Goal: Task Accomplishment & Management: Manage account settings

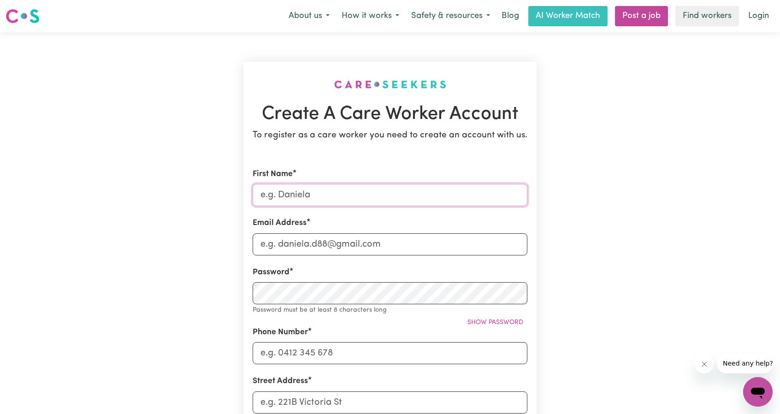
click at [297, 200] on input "First Name" at bounding box center [390, 195] width 275 height 22
type input "katuwawela"
type input "[EMAIL_ADDRESS][DOMAIN_NAME]"
type input "0451953991"
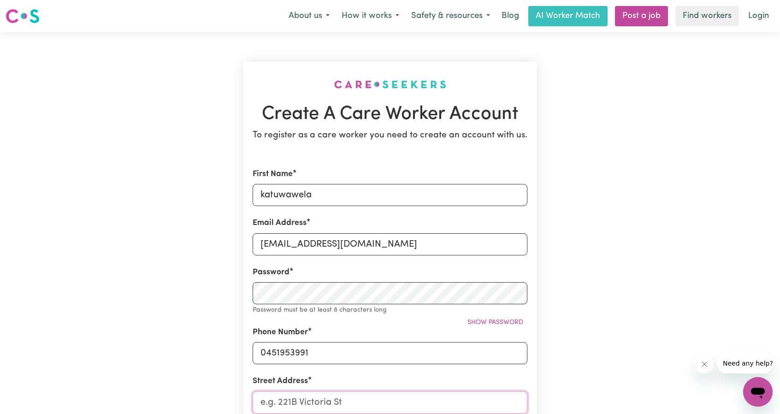
type input "[STREET_ADDRESS]"
drag, startPoint x: 338, startPoint y: 195, endPoint x: 31, endPoint y: 183, distance: 306.9
click at [31, 183] on main "Create A Care Worker Account To register as a care worker you need to create an…" at bounding box center [390, 368] width 780 height 673
type input "Gayan"
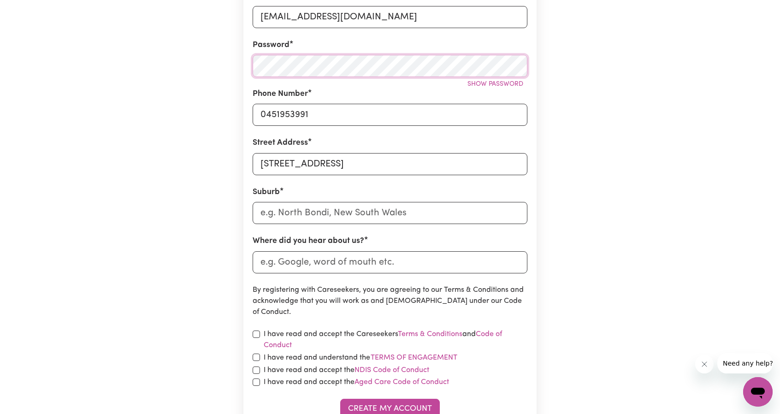
scroll to position [228, 0]
click at [288, 204] on input "text" at bounding box center [390, 213] width 275 height 22
click at [291, 213] on input "text" at bounding box center [390, 213] width 275 height 22
type input "kei"
type input "keiLIRA, [GEOGRAPHIC_DATA], 5275"
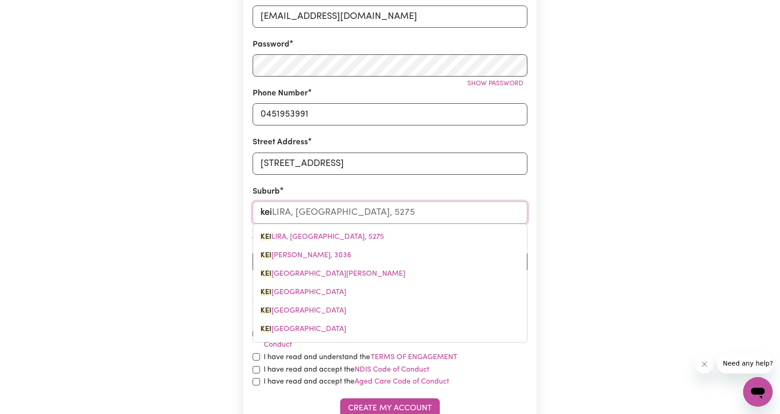
type input "keir"
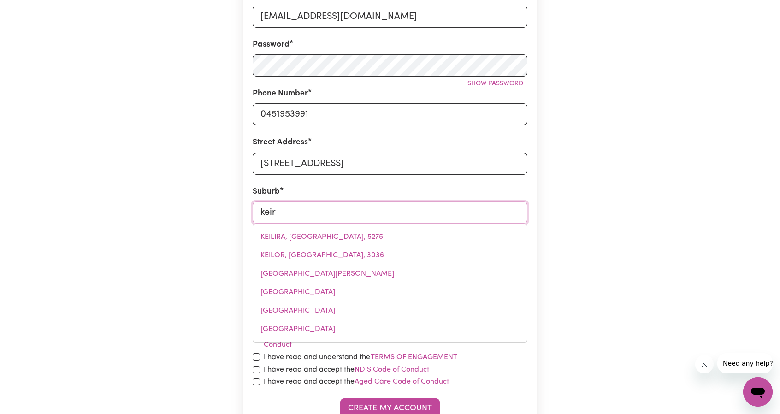
type input "keirAVILLE, [GEOGRAPHIC_DATA], 2500"
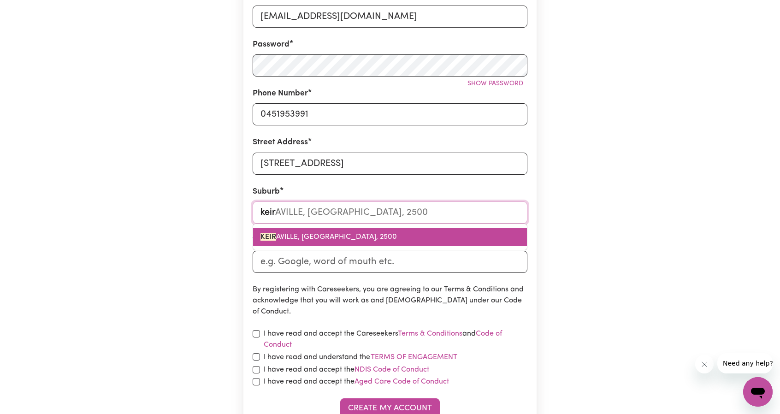
click at [305, 240] on span "[PERSON_NAME], [GEOGRAPHIC_DATA], 2500" at bounding box center [329, 236] width 136 height 7
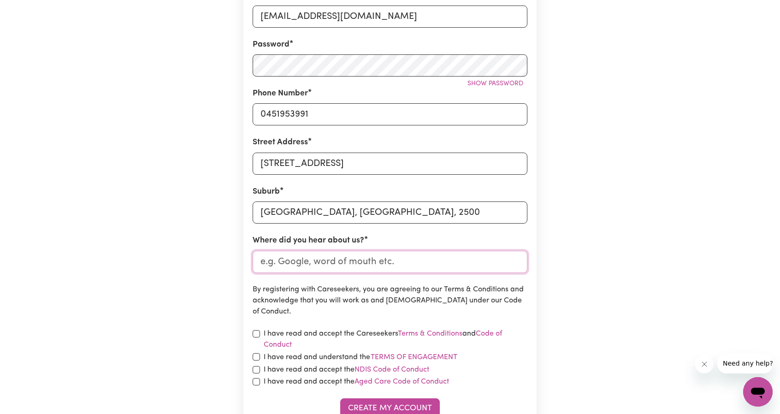
click at [289, 258] on input "Where did you hear about us?" at bounding box center [390, 262] width 275 height 22
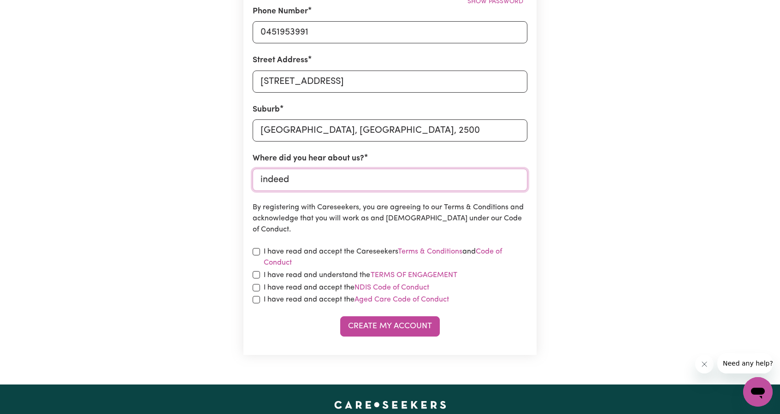
type input "indeed"
click at [257, 249] on input "checkbox" at bounding box center [256, 251] width 7 height 7
checkbox input "true"
click at [260, 276] on input "checkbox" at bounding box center [256, 274] width 7 height 7
checkbox input "true"
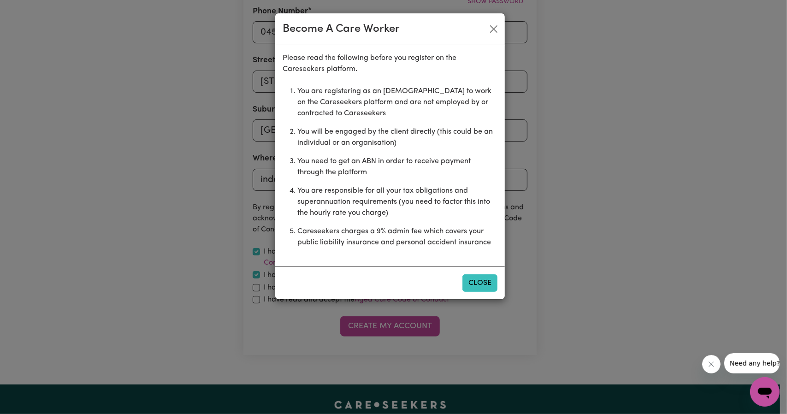
click at [480, 279] on button "Close" at bounding box center [479, 283] width 35 height 18
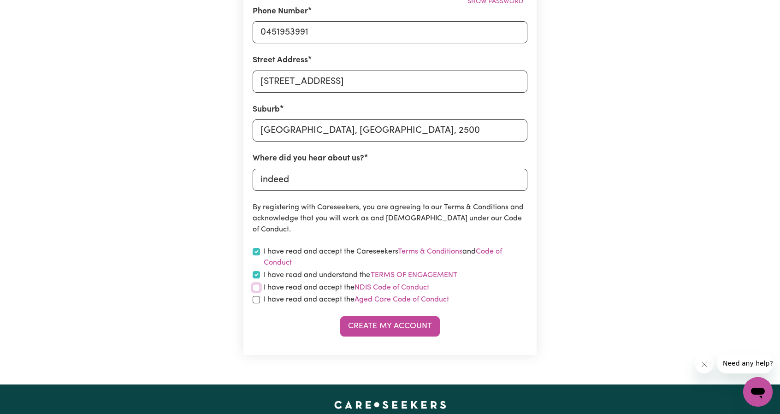
click at [257, 288] on input "checkbox" at bounding box center [256, 287] width 7 height 7
checkbox input "true"
click at [256, 301] on input "checkbox" at bounding box center [256, 299] width 7 height 7
checkbox input "true"
click at [393, 333] on button "Create My Account" at bounding box center [390, 326] width 100 height 20
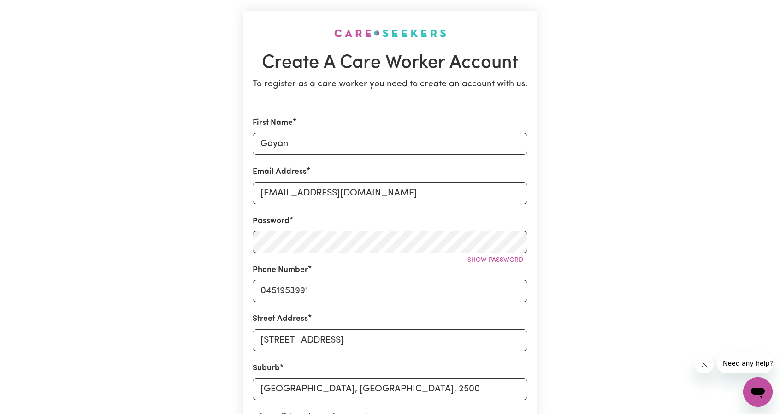
scroll to position [0, 0]
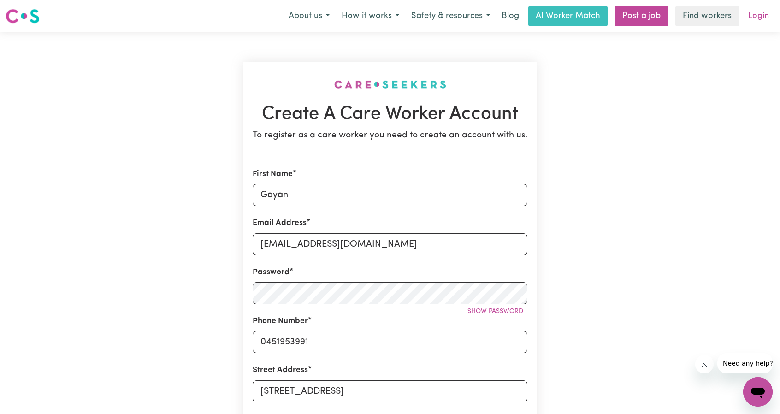
click at [764, 17] on link "Login" at bounding box center [759, 16] width 32 height 20
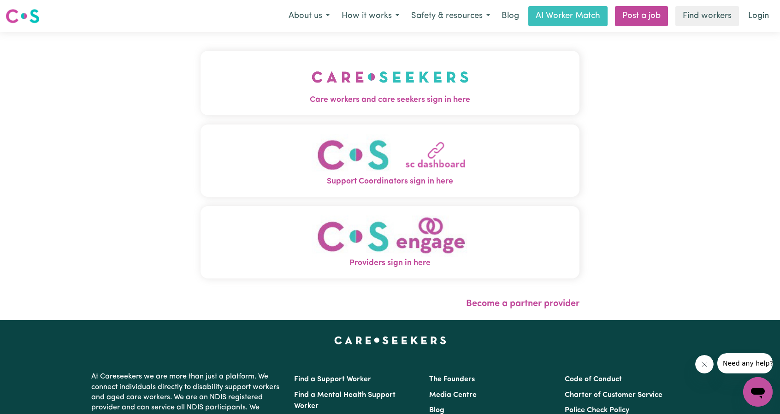
click at [683, 237] on div "Care workers and care seekers sign in here Support Coordinators sign in here Pr…" at bounding box center [390, 176] width 780 height 288
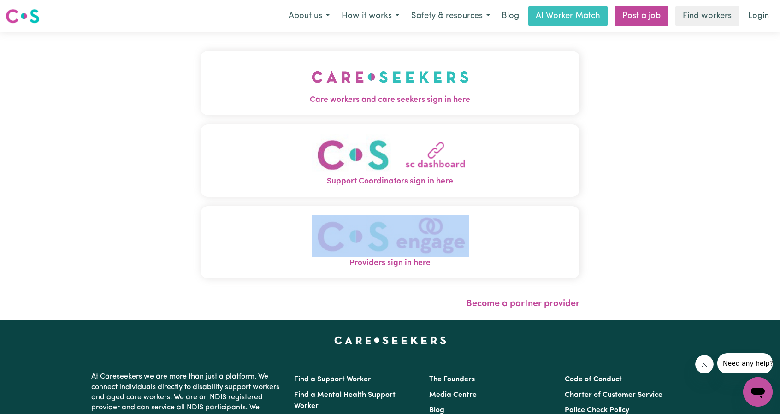
click at [683, 237] on div "Care workers and care seekers sign in here Support Coordinators sign in here Pr…" at bounding box center [390, 176] width 780 height 288
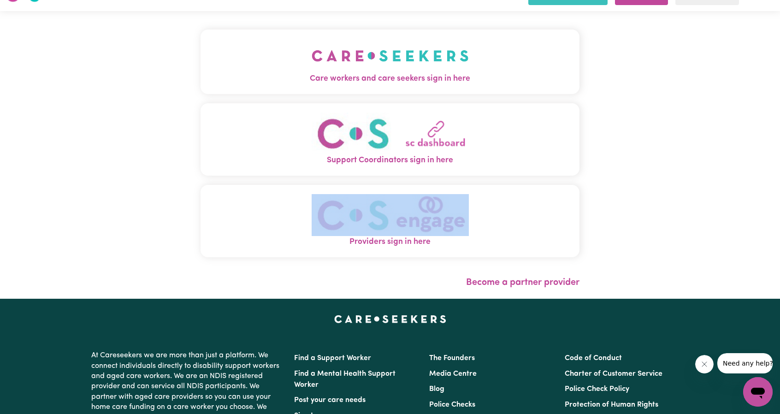
scroll to position [22, 0]
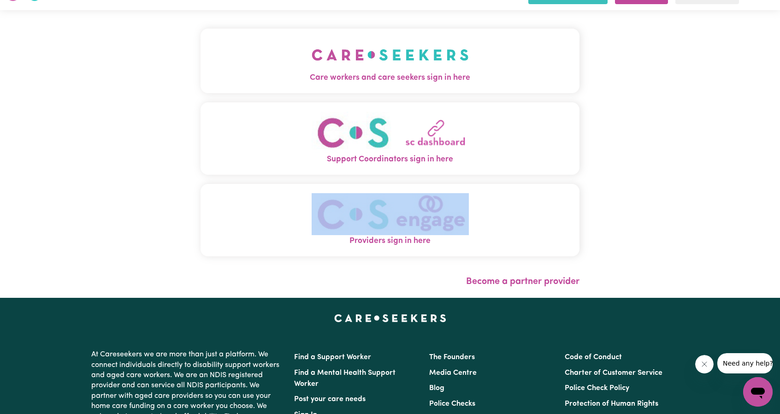
click at [357, 65] on img "Care workers and care seekers sign in here" at bounding box center [390, 55] width 157 height 34
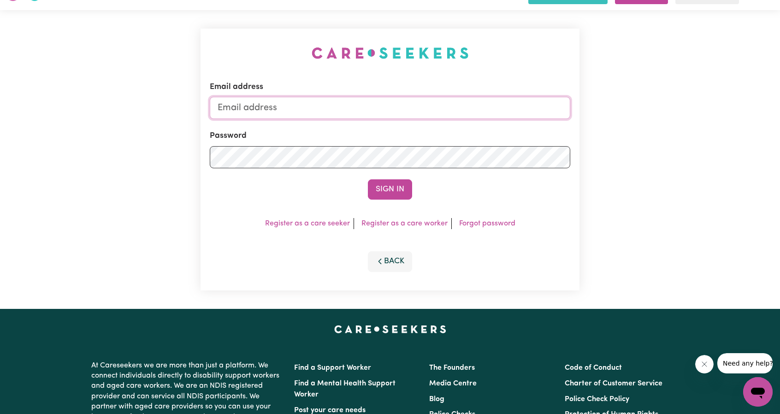
click at [279, 108] on input "Email address" at bounding box center [390, 108] width 361 height 22
type input "[EMAIL_ADDRESS][DOMAIN_NAME]"
click at [394, 186] on button "Sign In" at bounding box center [390, 189] width 44 height 20
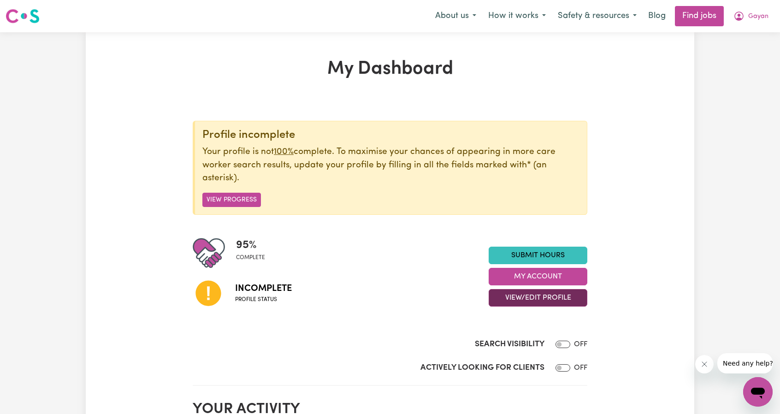
click at [542, 300] on button "View/Edit Profile" at bounding box center [538, 298] width 99 height 18
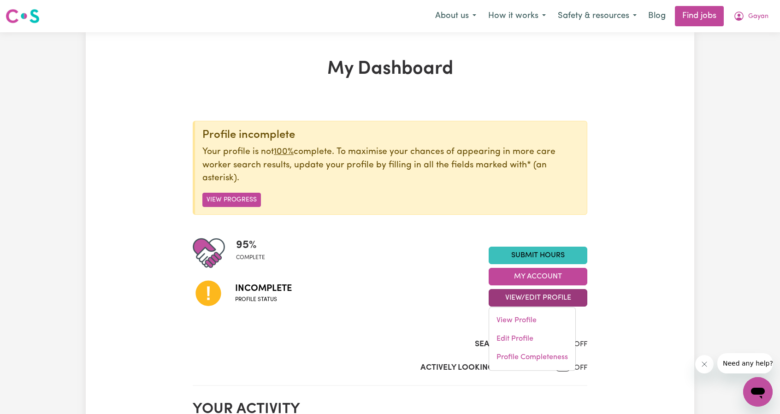
click at [429, 302] on div "Incomplete Profile status" at bounding box center [341, 292] width 296 height 47
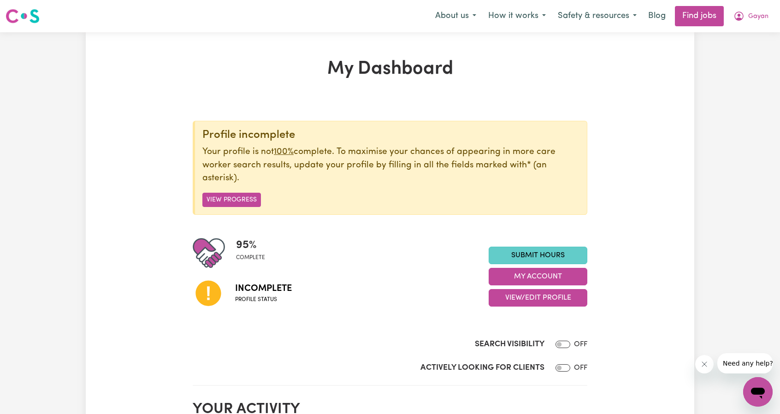
click at [510, 247] on link "Submit Hours" at bounding box center [538, 256] width 99 height 18
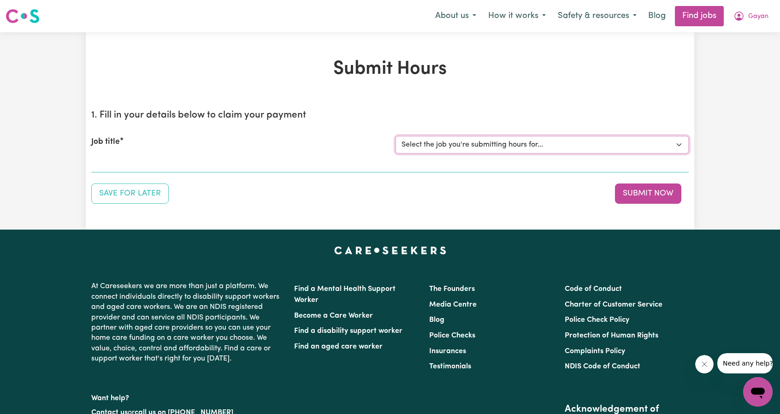
click at [449, 141] on select "Select the job you're submitting hours for..." at bounding box center [542, 145] width 293 height 18
click at [507, 152] on select "Select the job you're submitting hours for..." at bounding box center [542, 145] width 293 height 18
click at [100, 154] on div "Job title Select the job you're submitting hours for..." at bounding box center [390, 145] width 598 height 40
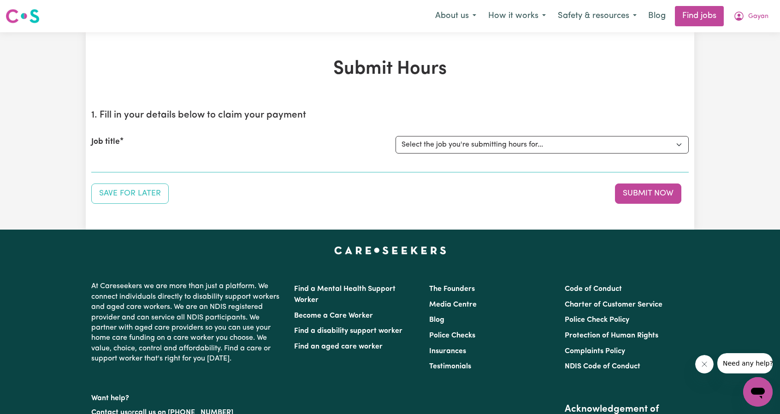
click at [97, 144] on label "Job title" at bounding box center [105, 142] width 29 height 12
click at [396, 144] on select "Select the job you're submitting hours for..." at bounding box center [542, 145] width 293 height 18
click at [338, 125] on div "Job title Select the job you're submitting hours for..." at bounding box center [390, 145] width 598 height 40
drag, startPoint x: 338, startPoint y: 124, endPoint x: 354, endPoint y: 130, distance: 16.2
click at [354, 130] on div "Job title Select the job you're submitting hours for..." at bounding box center [390, 145] width 598 height 40
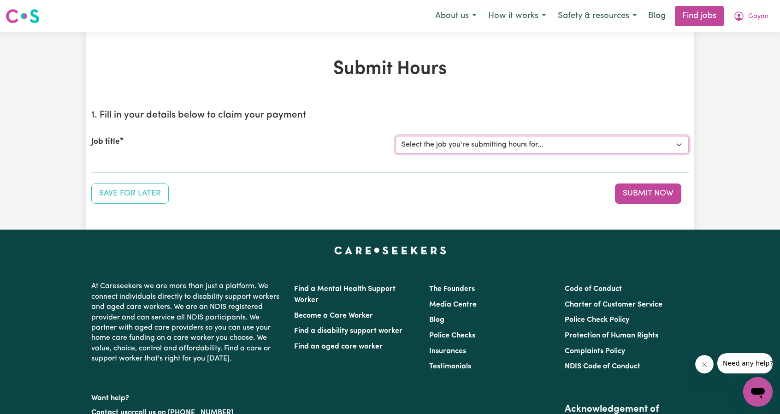
click at [439, 136] on select "Select the job you're submitting hours for..." at bounding box center [542, 145] width 293 height 18
drag, startPoint x: 439, startPoint y: 136, endPoint x: 452, endPoint y: 148, distance: 17.3
click at [452, 148] on select "Select the job you're submitting hours for..." at bounding box center [542, 145] width 293 height 18
click at [642, 203] on button "Submit Now" at bounding box center [648, 194] width 66 height 20
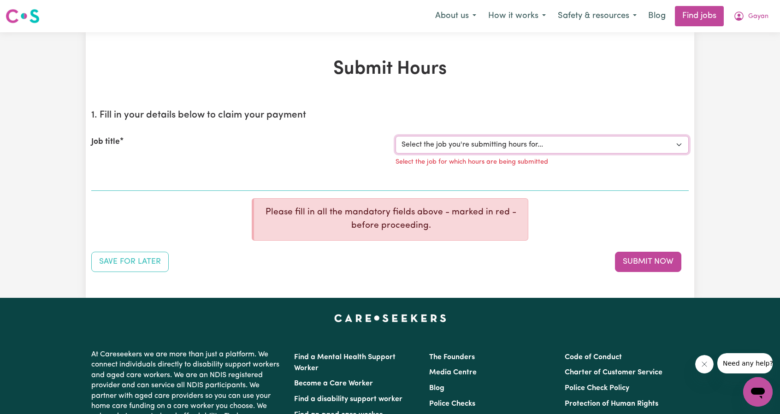
click at [456, 142] on select "Select the job you're submitting hours for..." at bounding box center [542, 145] width 293 height 18
click at [508, 68] on h1 "Submit Hours" at bounding box center [390, 69] width 598 height 22
click at [133, 265] on button "Save for Later" at bounding box center [129, 262] width 77 height 20
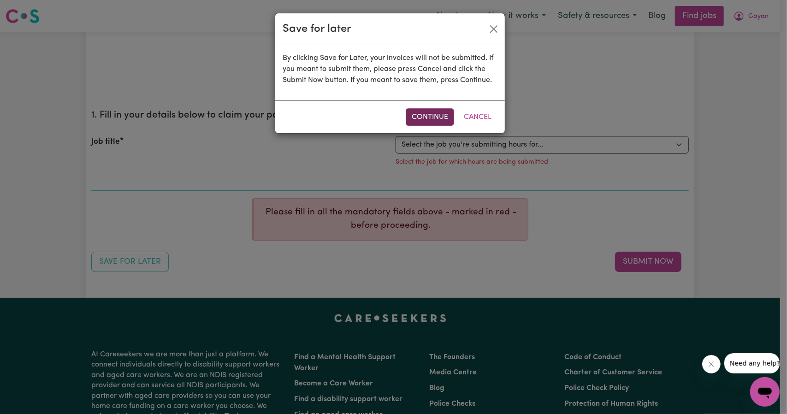
click at [430, 115] on button "Continue" at bounding box center [430, 117] width 48 height 18
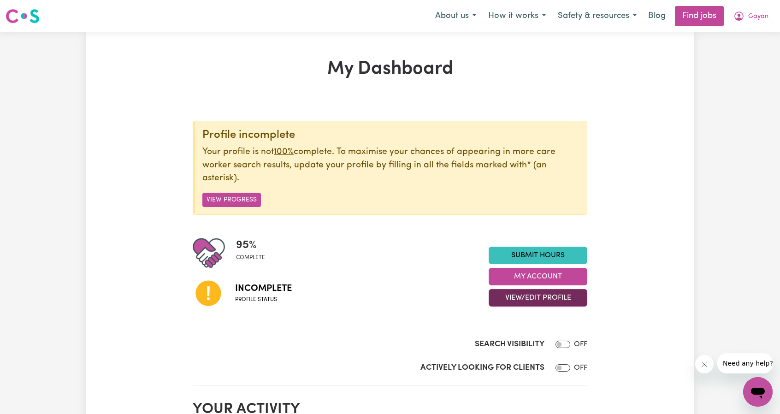
click at [556, 302] on button "View/Edit Profile" at bounding box center [538, 298] width 99 height 18
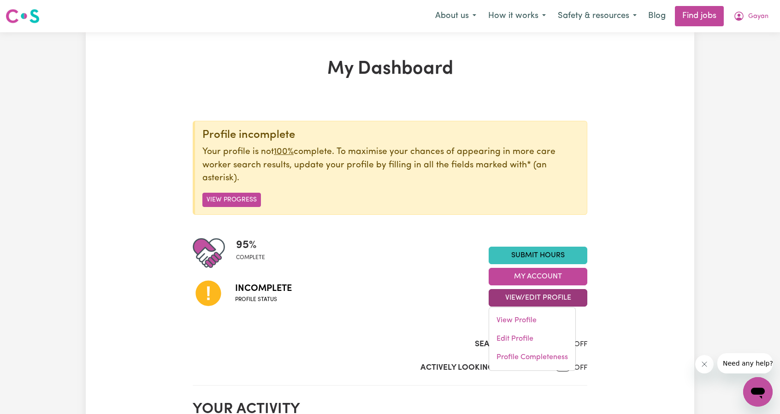
click at [360, 302] on div "Incomplete Profile status" at bounding box center [341, 292] width 296 height 47
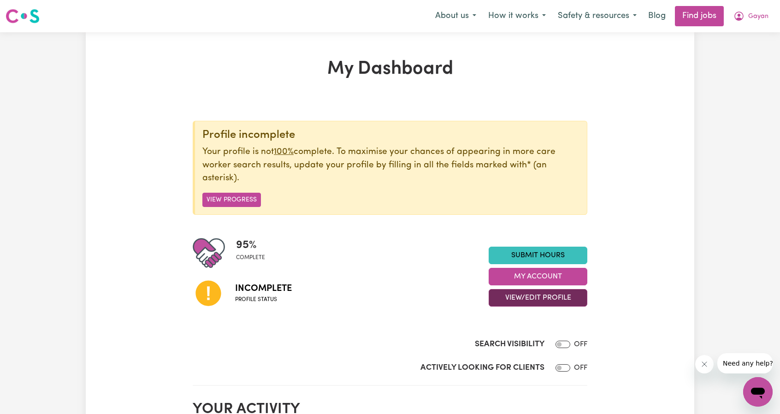
click at [515, 299] on button "View/Edit Profile" at bounding box center [538, 298] width 99 height 18
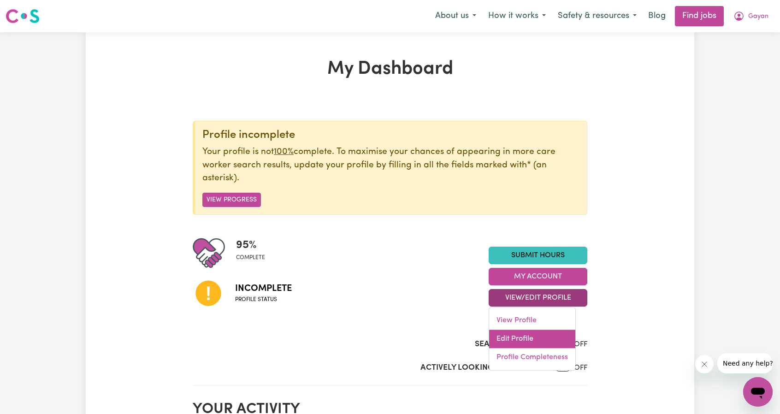
click at [522, 335] on link "Edit Profile" at bounding box center [532, 339] width 86 height 18
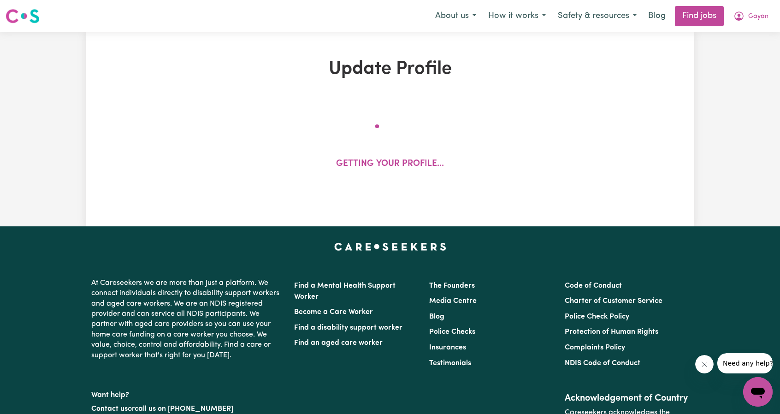
select select "[DEMOGRAPHIC_DATA]"
select select "Student Visa"
select select "Studying a healthcare related degree or qualification"
select select "40"
select select "50"
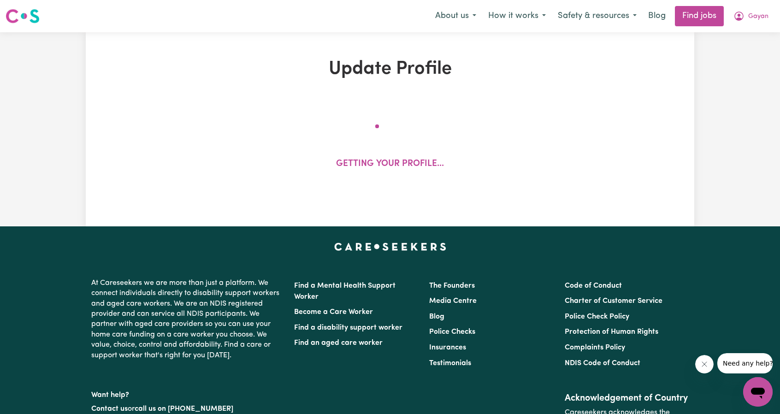
select select "60"
select select "80"
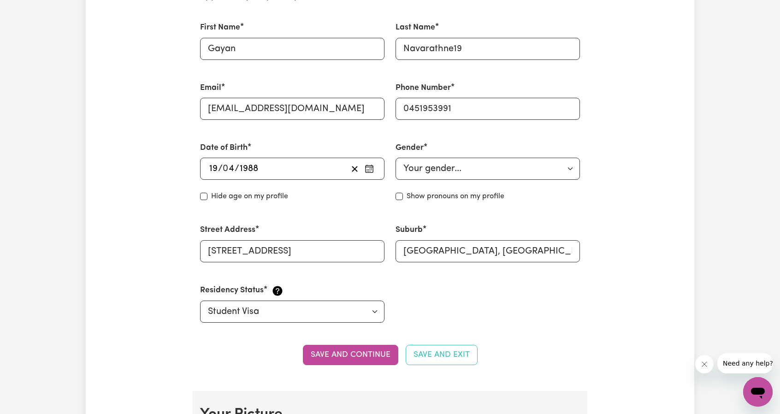
scroll to position [275, 0]
click at [371, 360] on button "Save and continue" at bounding box center [350, 354] width 95 height 20
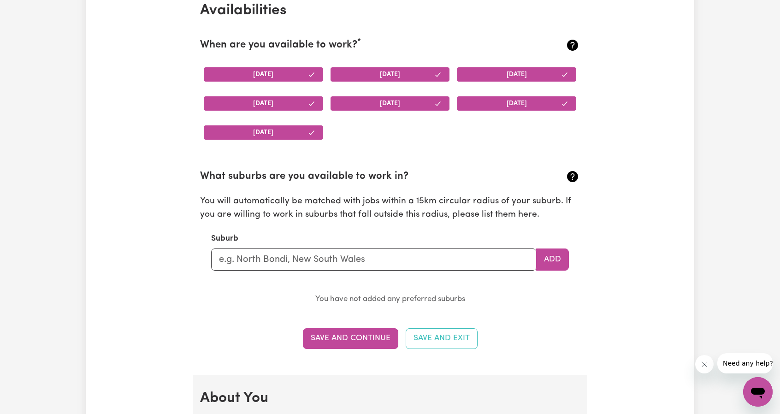
scroll to position [883, 0]
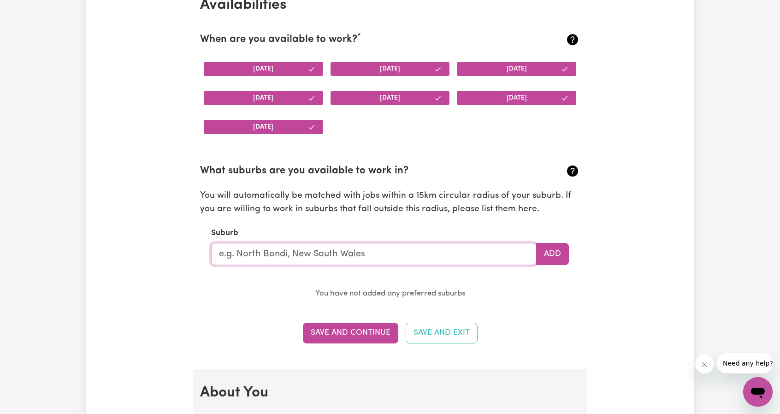
drag, startPoint x: 387, startPoint y: 253, endPoint x: 0, endPoint y: 233, distance: 387.9
click at [0, 233] on div "Update Profile 1 2 3 4 5 Step 1 : Personal Details Let potential clients know w…" at bounding box center [390, 375] width 780 height 2450
type input "Keiraville"
type input "Keiraville, [GEOGRAPHIC_DATA], 2500"
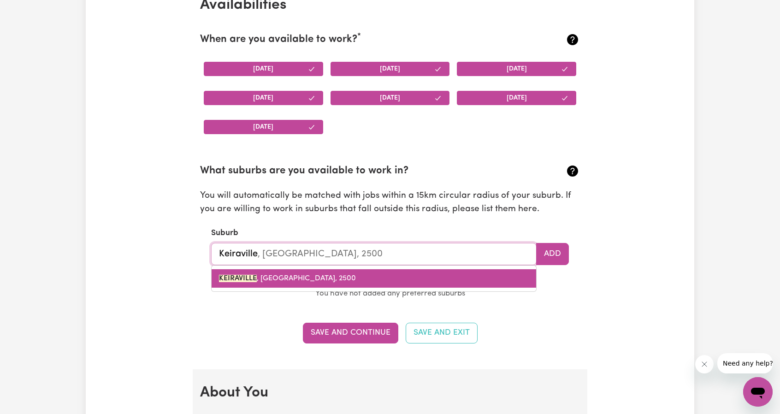
click at [275, 278] on span "[GEOGRAPHIC_DATA] , [GEOGRAPHIC_DATA], 2500" at bounding box center [287, 278] width 137 height 7
type input "[GEOGRAPHIC_DATA], [GEOGRAPHIC_DATA], 2500"
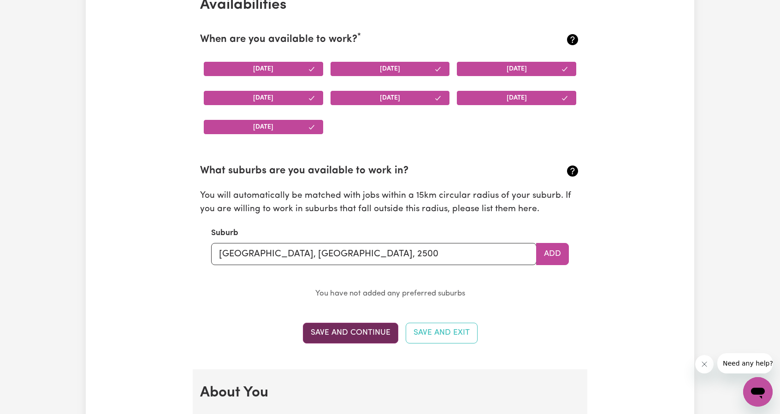
click at [334, 329] on button "Save and Continue" at bounding box center [350, 333] width 95 height 20
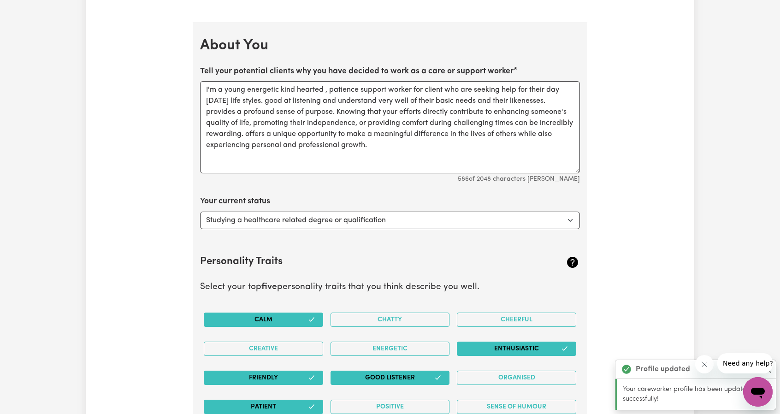
scroll to position [1249, 0]
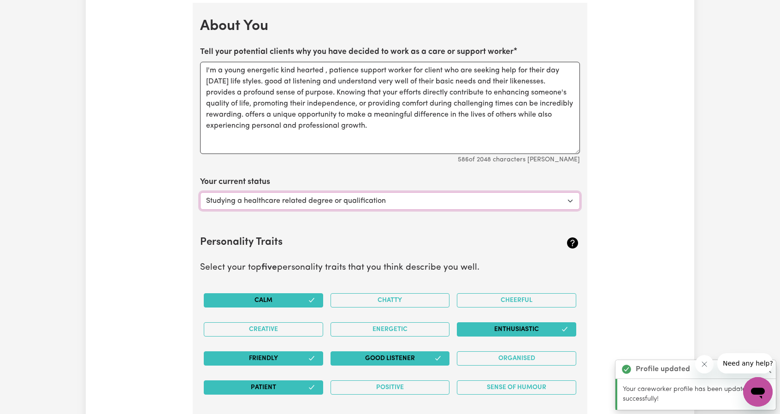
click at [288, 193] on select "Select... Studying a healthcare related degree or qualification Studying a non-…" at bounding box center [390, 201] width 380 height 18
select select "Embarking on a career change into the care industry"
click at [200, 192] on select "Select... Studying a healthcare related degree or qualification Studying a non-…" at bounding box center [390, 201] width 380 height 18
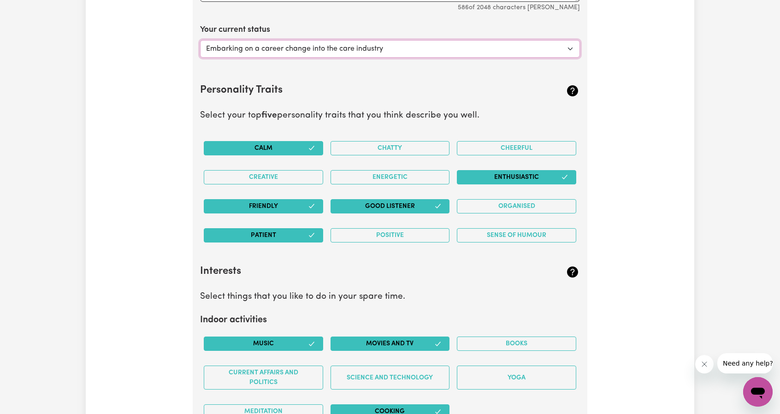
scroll to position [1402, 0]
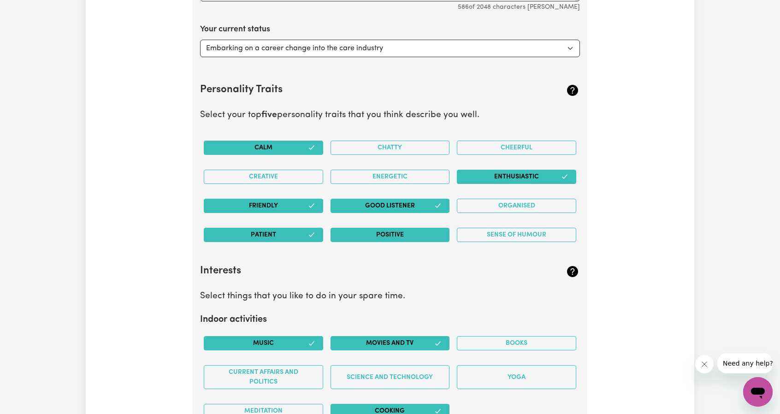
click at [386, 232] on button "Positive" at bounding box center [390, 235] width 119 height 14
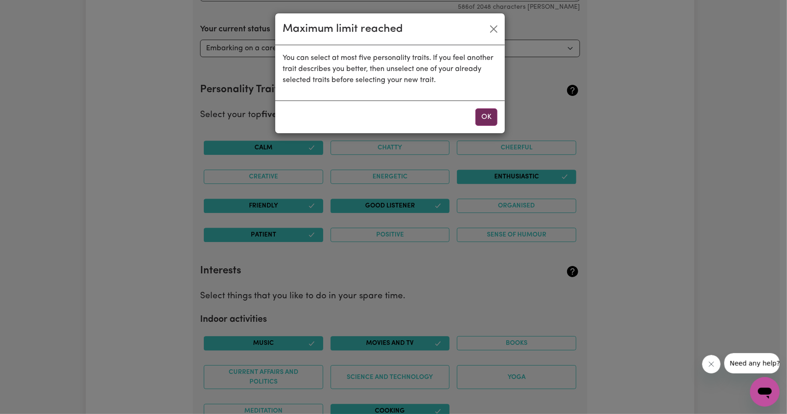
click at [487, 115] on button "OK" at bounding box center [486, 117] width 22 height 18
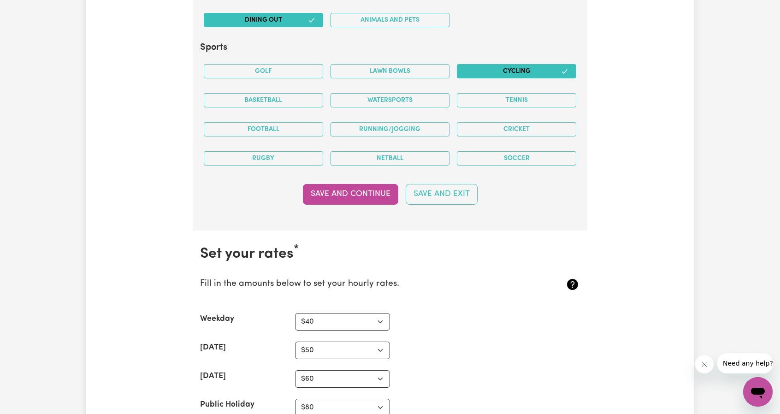
scroll to position [1904, 0]
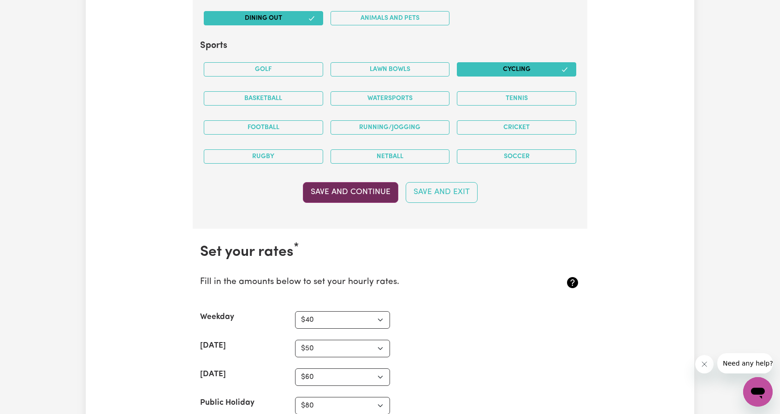
click at [344, 182] on button "Save and Continue" at bounding box center [350, 192] width 95 height 20
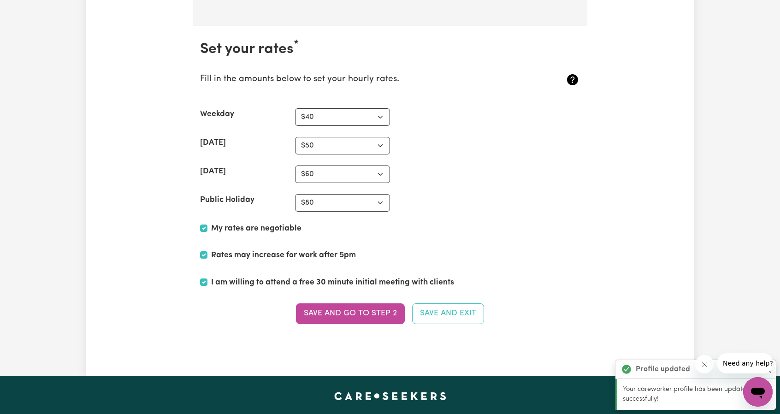
scroll to position [2102, 0]
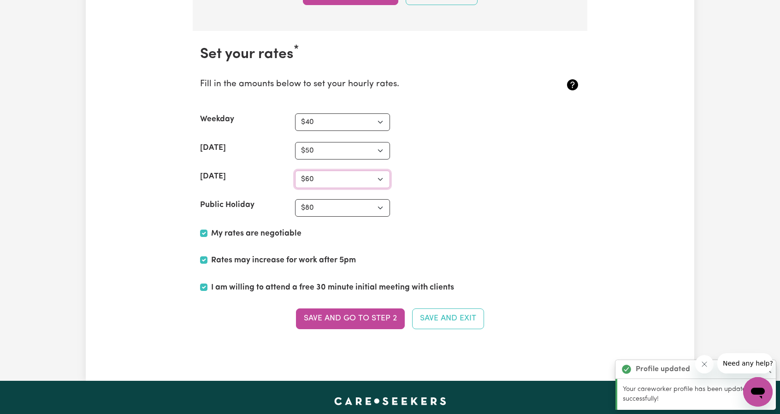
click at [313, 171] on select "N/A $37 $38 $39 $40 $41 $42 $43 $44 $45 $46 $47 $48 $49 $50 $51 $52 $53 $54 $55…" at bounding box center [342, 180] width 95 height 18
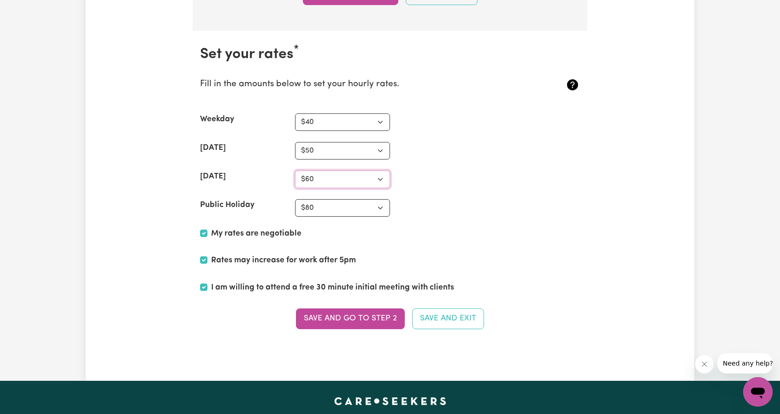
select select "75"
click at [295, 171] on select "N/A $37 $38 $39 $40 $41 $42 $43 $44 $45 $46 $47 $48 $49 $50 $51 $52 $53 $54 $55…" at bounding box center [342, 180] width 95 height 18
click at [320, 145] on select "N/A $37 $38 $39 $40 $41 $42 $43 $44 $45 $46 $47 $48 $49 $50 $51 $52 $53 $54 $55…" at bounding box center [342, 151] width 95 height 18
select select "60"
click at [295, 142] on select "N/A $37 $38 $39 $40 $41 $42 $43 $44 $45 $46 $47 $48 $49 $50 $51 $52 $53 $54 $55…" at bounding box center [342, 151] width 95 height 18
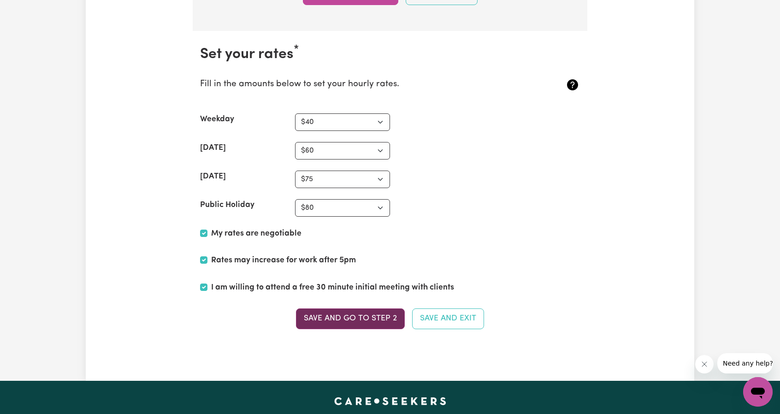
click at [335, 308] on button "Save and go to Step 2" at bounding box center [350, 318] width 109 height 20
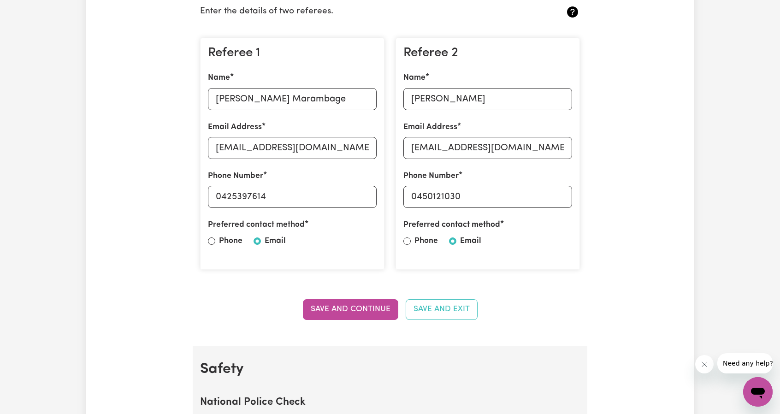
scroll to position [246, 0]
click at [335, 304] on button "Save and Continue" at bounding box center [350, 310] width 95 height 20
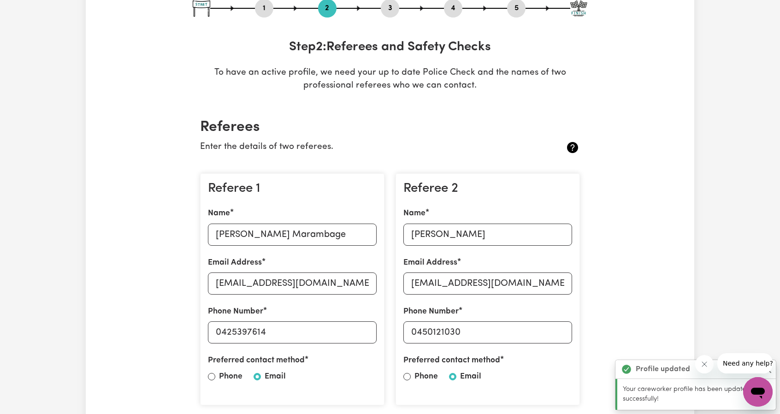
scroll to position [109, 0]
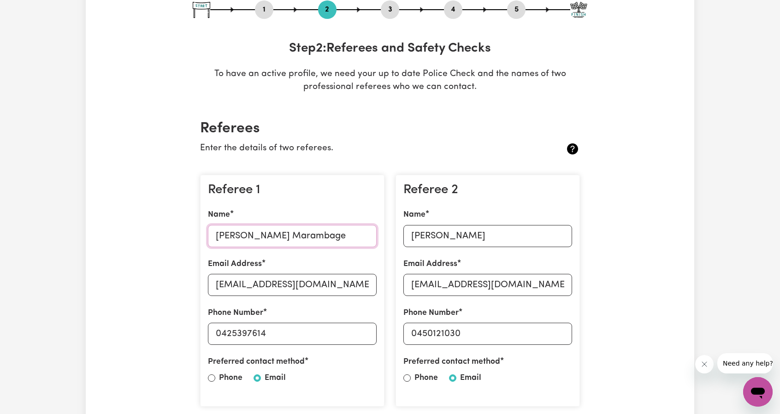
drag, startPoint x: 340, startPoint y: 239, endPoint x: 15, endPoint y: 202, distance: 327.6
type input "[PERSON_NAME]"
drag, startPoint x: 320, startPoint y: 285, endPoint x: 0, endPoint y: 283, distance: 320.0
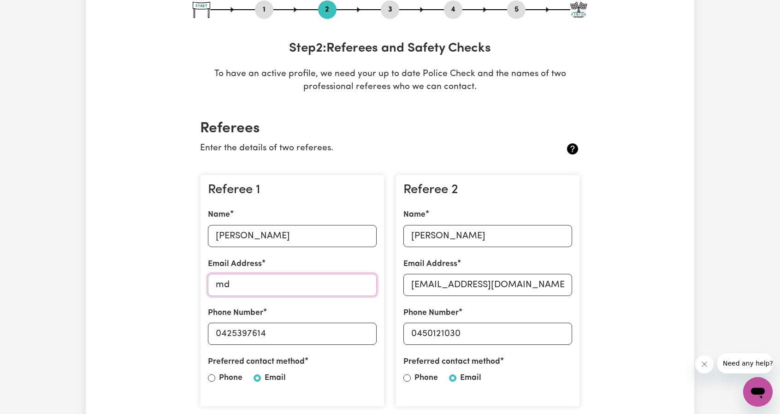
type input "m"
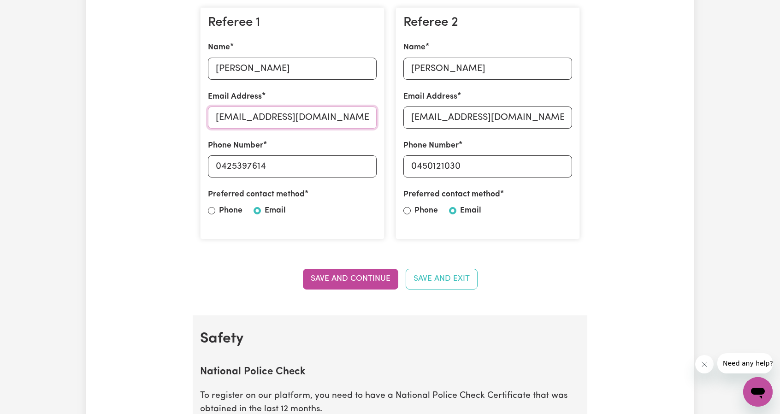
scroll to position [277, 0]
type input "[EMAIL_ADDRESS][DOMAIN_NAME]"
drag, startPoint x: 268, startPoint y: 167, endPoint x: 0, endPoint y: 135, distance: 270.3
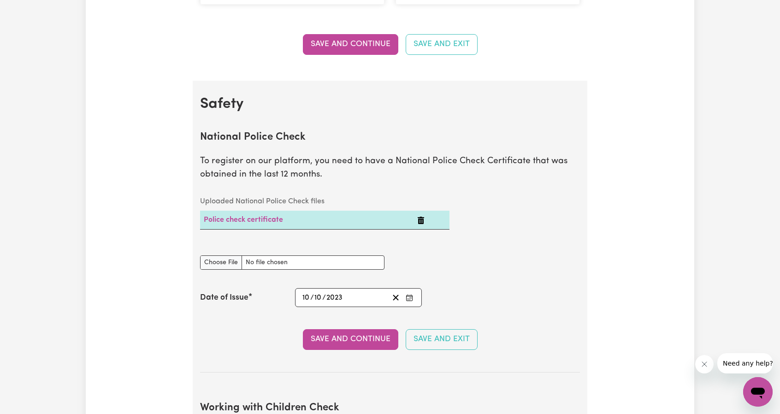
scroll to position [512, 0]
type input "0426654421"
click at [207, 261] on input "National Police Check document" at bounding box center [292, 262] width 184 height 14
type input "C:\fakepath\15140391PC_NAVARATHNE.pdf"
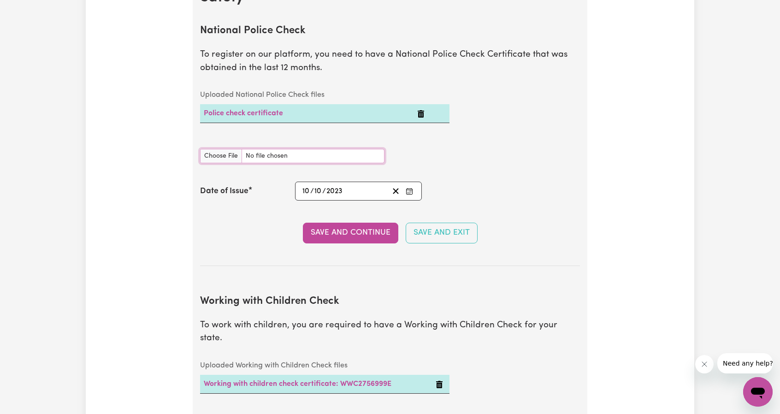
scroll to position [619, 0]
click at [360, 190] on div "[DATE] [DATE]" at bounding box center [345, 190] width 88 height 12
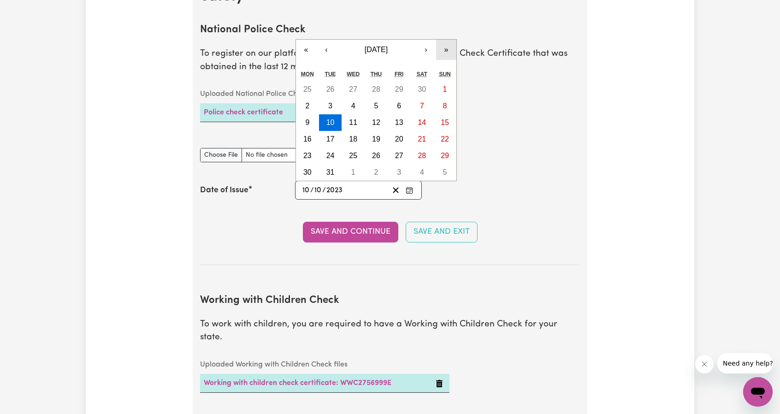
click at [443, 48] on button "»" at bounding box center [446, 50] width 20 height 20
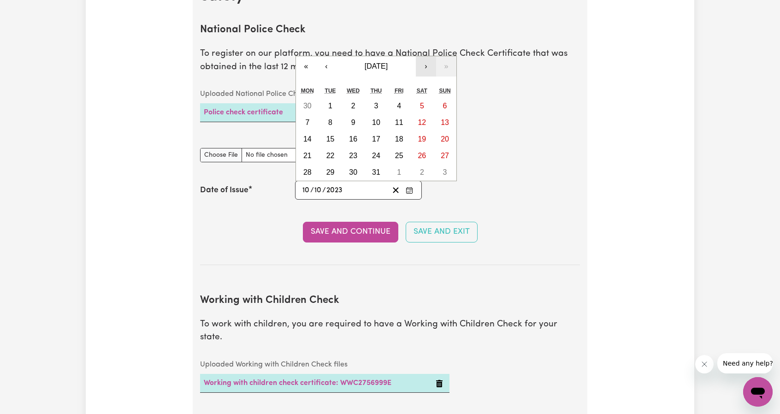
click at [431, 69] on button "›" at bounding box center [426, 66] width 20 height 20
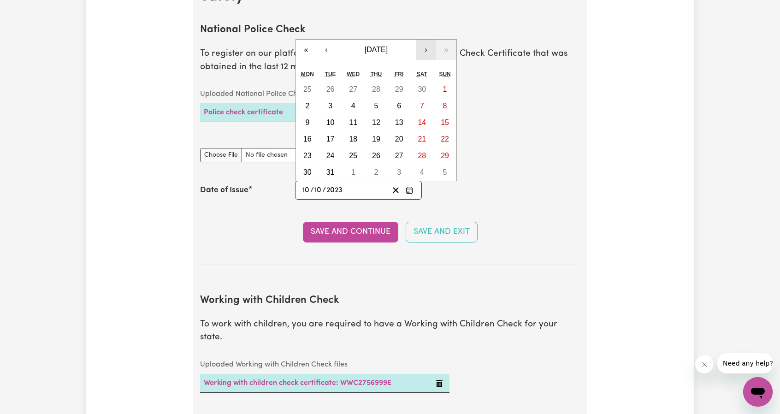
click at [428, 52] on button "›" at bounding box center [426, 50] width 20 height 20
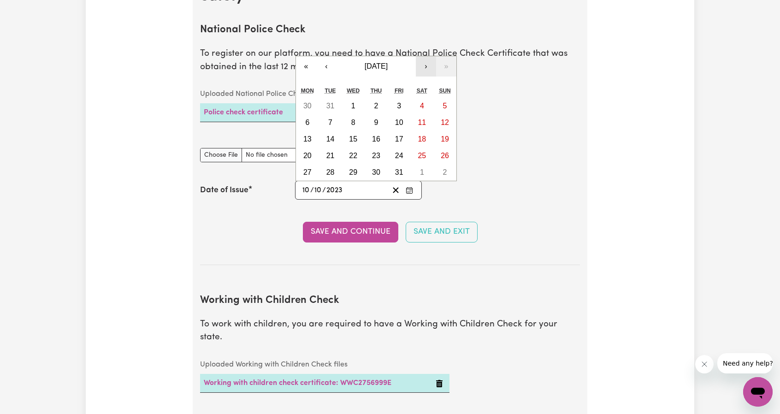
click at [425, 64] on button "›" at bounding box center [426, 66] width 20 height 20
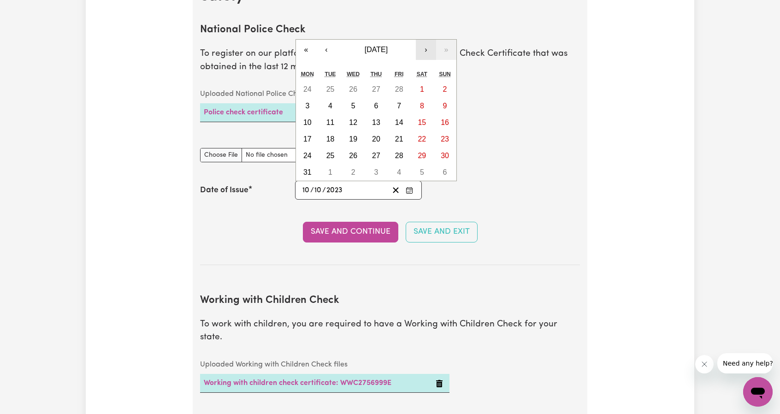
click at [425, 64] on div "« ‹ [DATE] › » Mon Tue Wed Thu Fri Sat Sun 24 25 26 27 28 1 2 3 4 5 6 7 8 9 10 …" at bounding box center [376, 110] width 161 height 142
click at [427, 55] on button "›" at bounding box center [426, 50] width 20 height 20
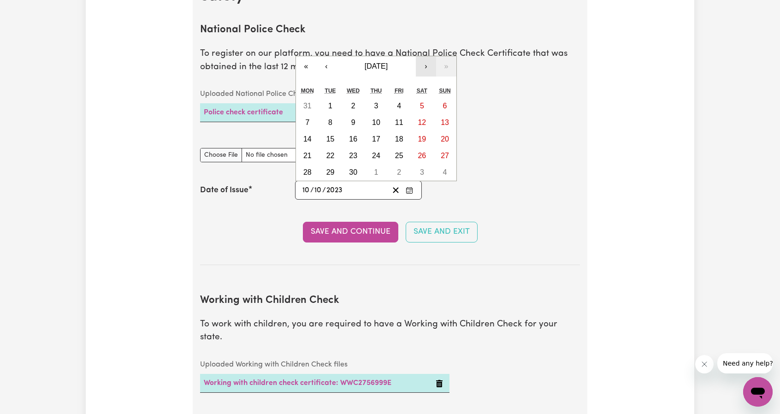
click at [423, 65] on button "›" at bounding box center [426, 66] width 20 height 20
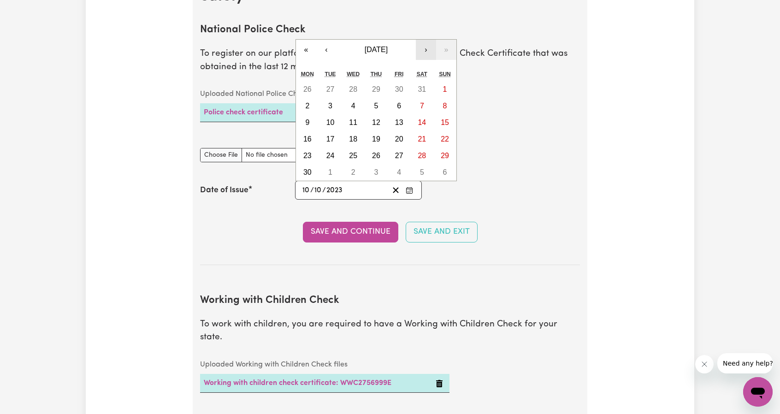
click at [424, 49] on button "›" at bounding box center [426, 50] width 20 height 20
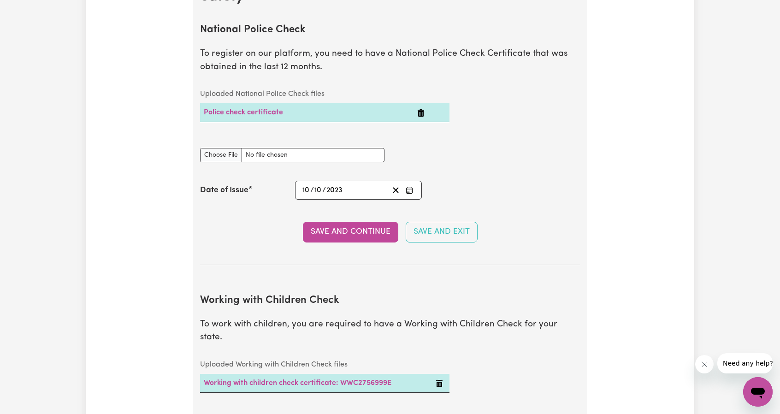
click at [424, 49] on p "To register on our platform, you need to have a National Police Check Certifica…" at bounding box center [390, 60] width 380 height 27
click at [408, 188] on icon "Enter the Date of Issue of your National Police Check" at bounding box center [409, 190] width 7 height 7
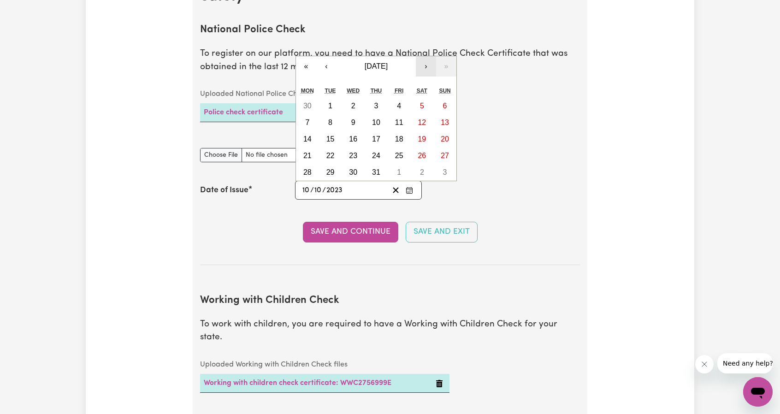
click at [426, 68] on button "›" at bounding box center [426, 66] width 20 height 20
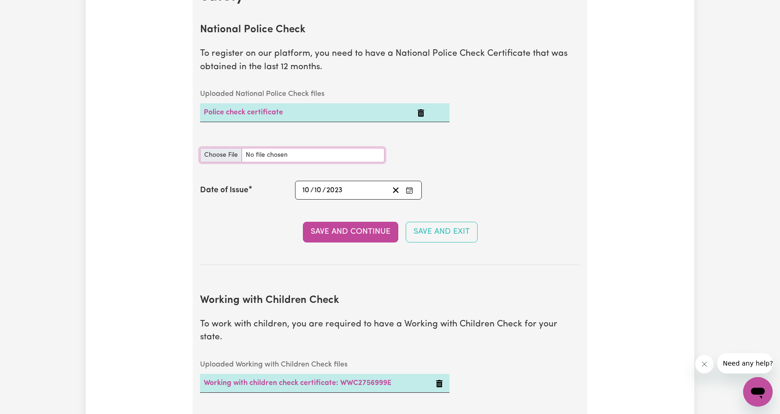
click at [265, 157] on input "National Police Check document" at bounding box center [292, 155] width 184 height 14
click at [408, 191] on icon "Enter the Date of Issue of your National Police Check" at bounding box center [409, 190] width 7 height 7
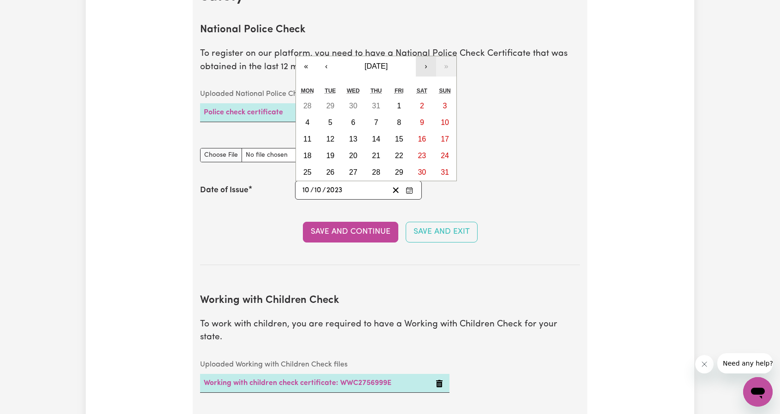
click at [421, 67] on button "›" at bounding box center [426, 66] width 20 height 20
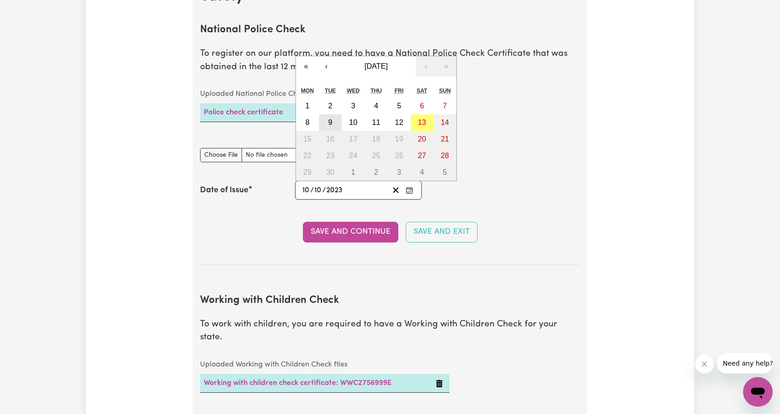
click at [328, 123] on abbr "9" at bounding box center [330, 123] width 4 height 8
type input "[DATE]"
type input "9"
type input "2025"
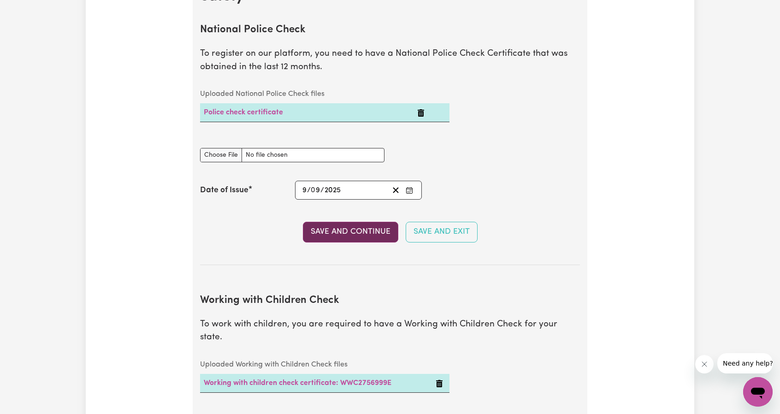
click at [319, 233] on button "Save and Continue" at bounding box center [350, 232] width 95 height 20
type input "[PERSON_NAME] Marambage"
type input "[EMAIL_ADDRESS][DOMAIN_NAME]"
type input "0425397614"
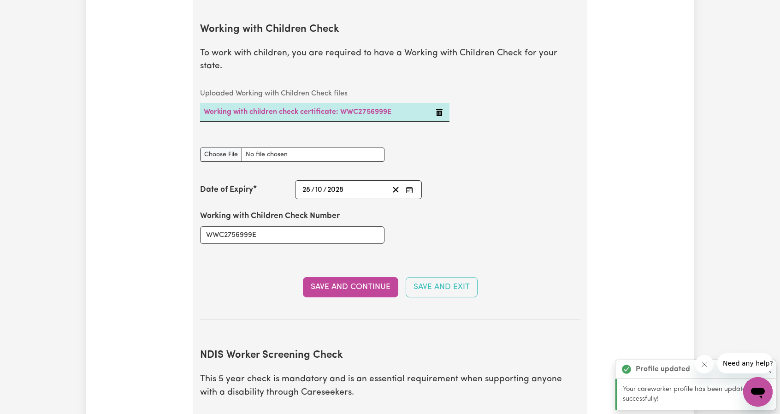
scroll to position [897, 0]
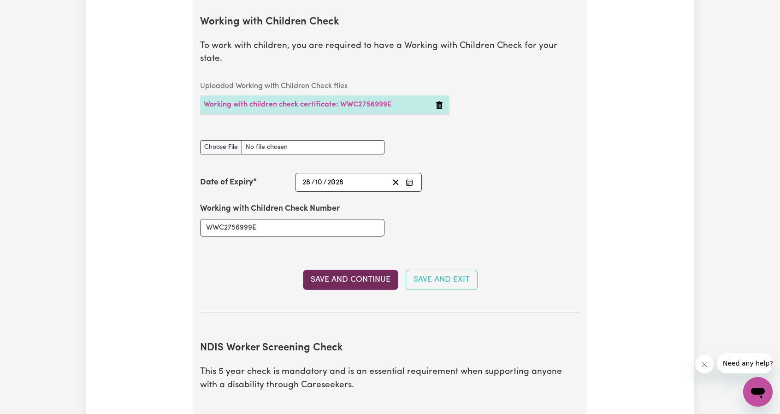
click at [359, 270] on button "Save and Continue" at bounding box center [350, 280] width 95 height 20
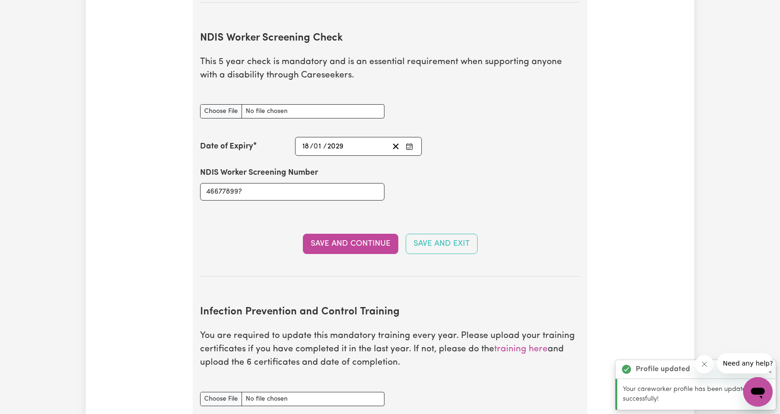
scroll to position [1209, 0]
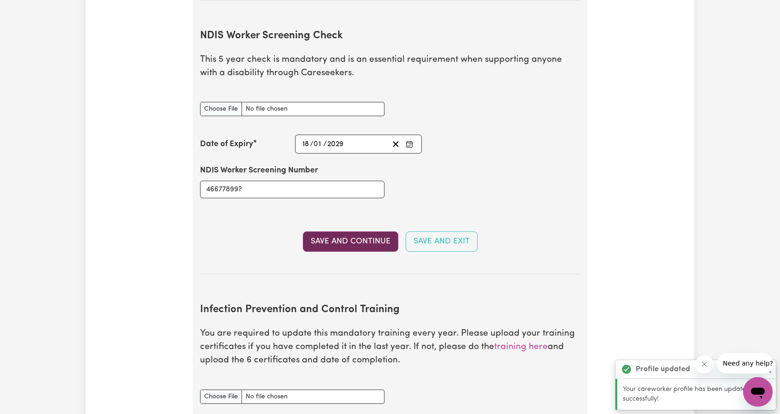
click at [350, 231] on button "Save and Continue" at bounding box center [350, 241] width 95 height 20
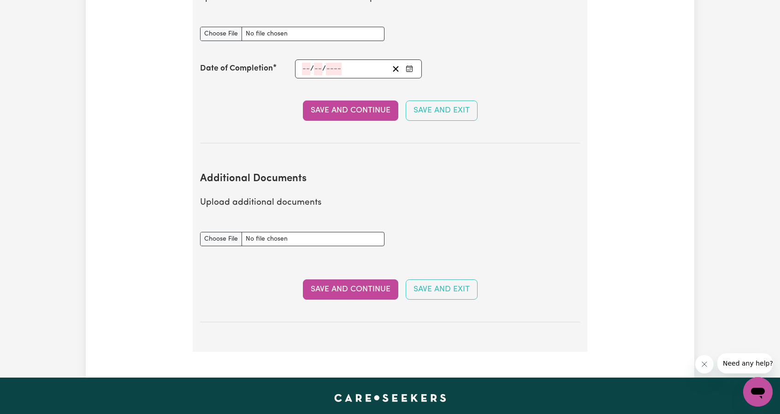
scroll to position [1573, 0]
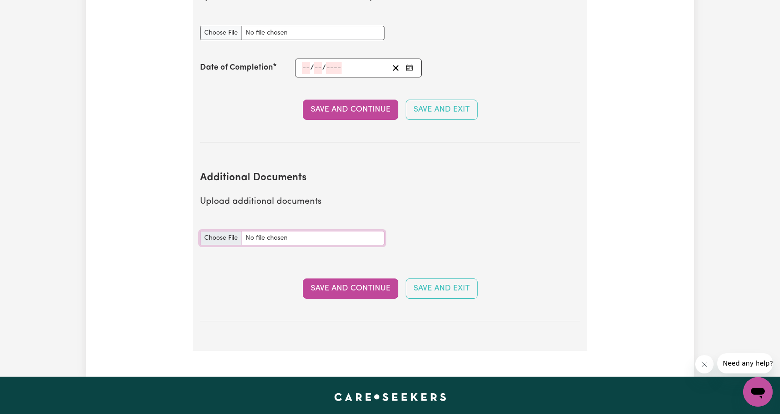
click at [206, 231] on input "Additional Documents document" at bounding box center [292, 238] width 184 height 14
type input "C:\fakepath\Porage [PERSON_NAME] [PERSON_NAME] Katuwawela CHC33021 - Certificat…"
click at [348, 279] on button "Save and Continue" at bounding box center [350, 289] width 95 height 20
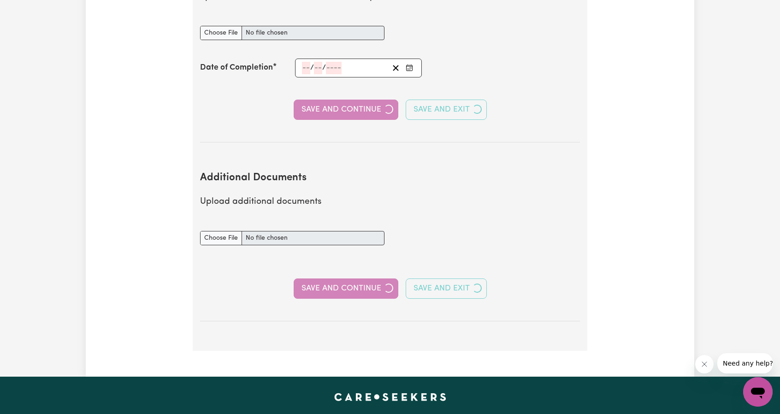
select select "Certificate III (Individual Support)"
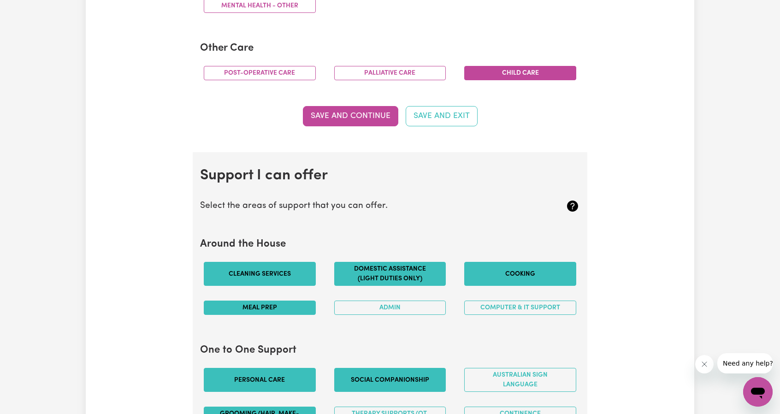
scroll to position [673, 0]
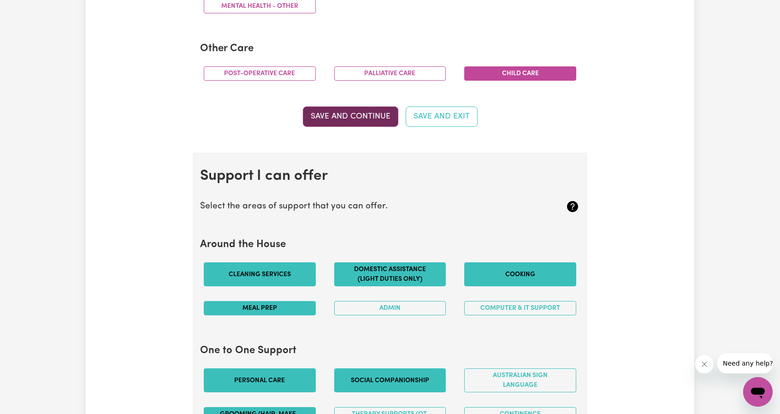
click at [336, 111] on button "Save and Continue" at bounding box center [350, 117] width 95 height 20
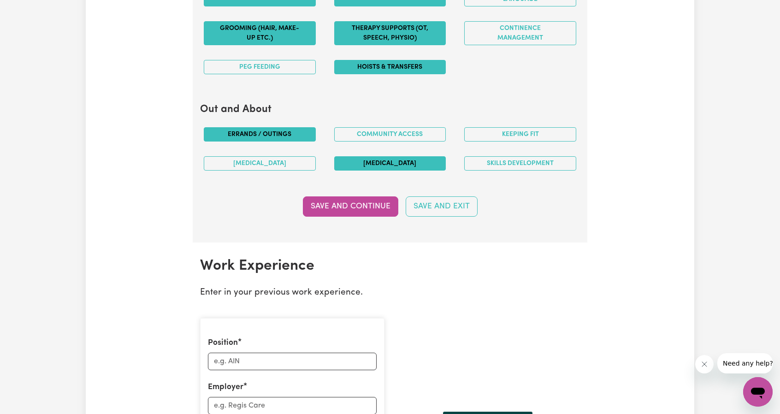
scroll to position [1058, 0]
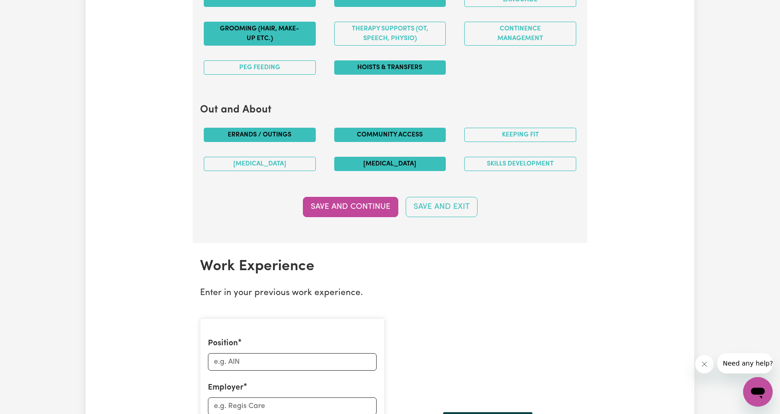
click at [397, 132] on button "Community access" at bounding box center [390, 135] width 112 height 14
click at [350, 202] on button "Save and Continue" at bounding box center [350, 207] width 95 height 20
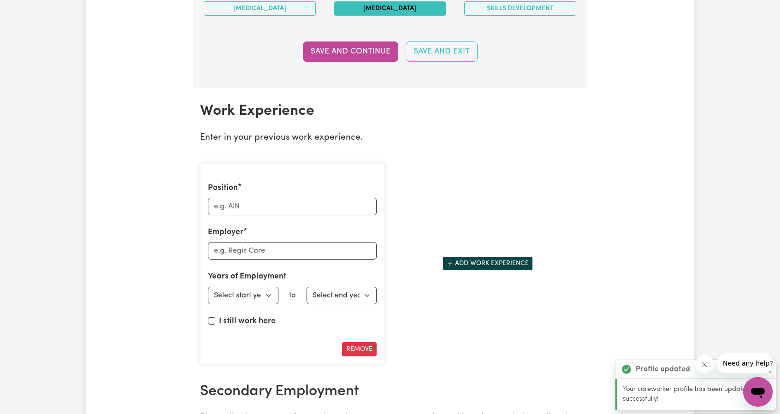
scroll to position [1206, 0]
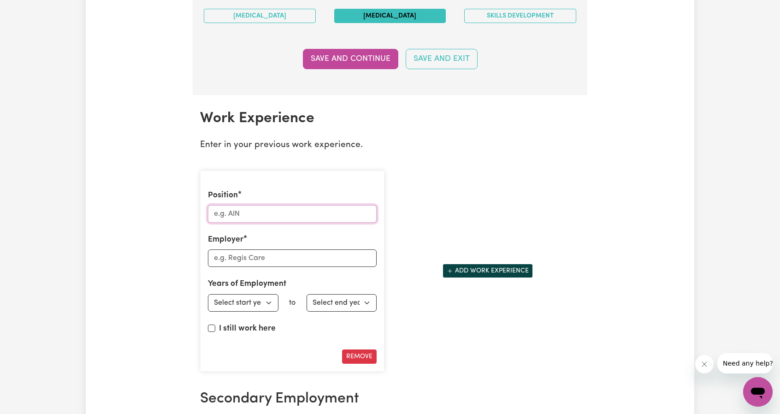
click at [233, 213] on input "Position" at bounding box center [292, 214] width 169 height 18
type input "ASW"
click at [251, 255] on input "Employer" at bounding box center [292, 258] width 169 height 18
type input "forsight"
click at [267, 296] on select "Select start year [DATE] 1952 1953 1954 1955 1956 1957 1958 1959 1960 1961 1962…" at bounding box center [243, 303] width 71 height 18
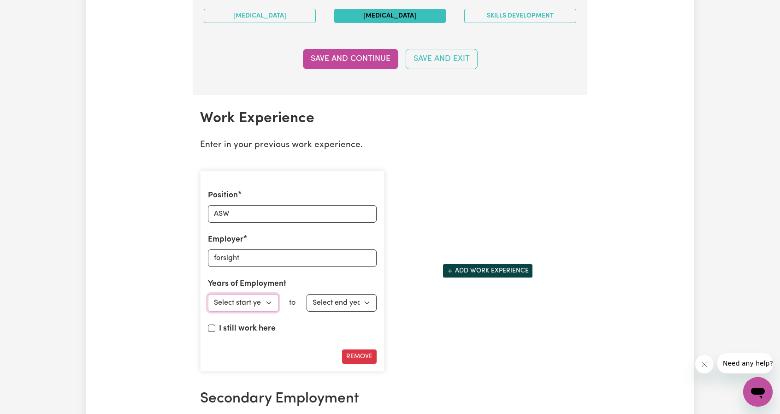
select select "2025"
click at [208, 294] on select "Select start year [DATE] 1952 1953 1954 1955 1956 1957 1958 1959 1960 1961 1962…" at bounding box center [243, 303] width 71 height 18
click at [338, 297] on select "Select end year [DATE] 1952 1953 1954 1955 1956 1957 1958 1959 1960 1961 1962 1…" at bounding box center [342, 303] width 71 height 18
select select "2025"
click at [307, 294] on select "Select end year [DATE] 1952 1953 1954 1955 1956 1957 1958 1959 1960 1961 1962 1…" at bounding box center [342, 303] width 71 height 18
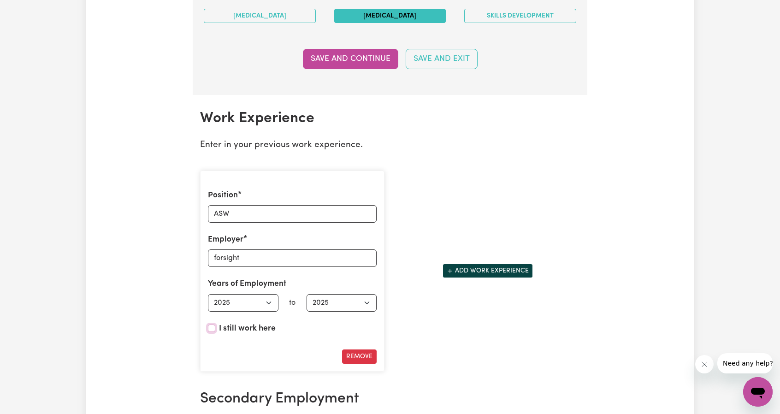
click at [210, 325] on input "I still work here" at bounding box center [211, 328] width 7 height 7
checkbox input "true"
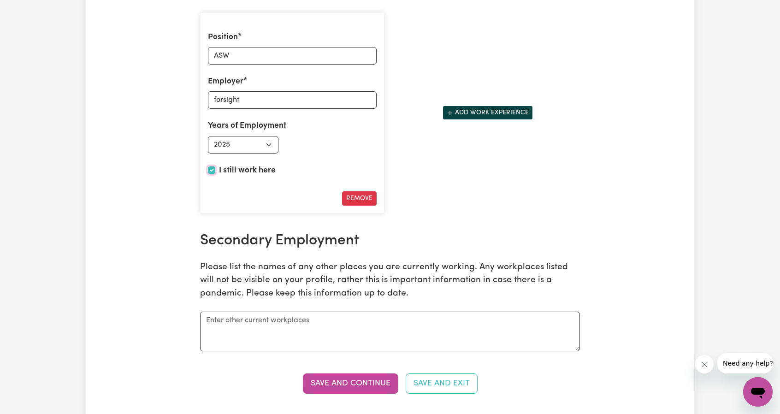
scroll to position [1365, 0]
click at [369, 373] on button "Save and Continue" at bounding box center [350, 383] width 95 height 20
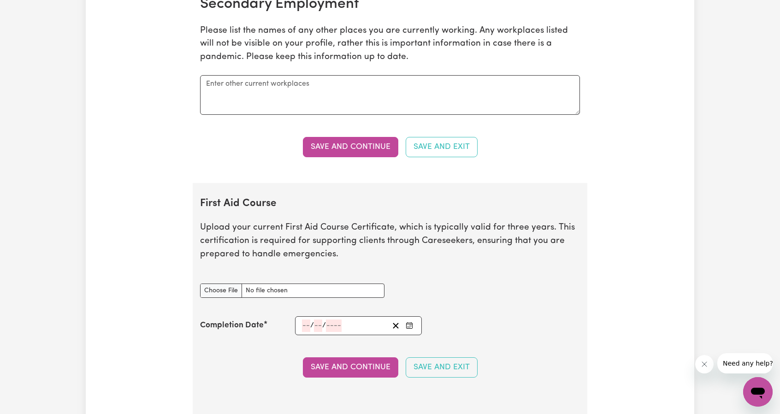
scroll to position [1601, 0]
click at [223, 283] on input "First Aid Course document" at bounding box center [292, 290] width 184 height 14
type input "C:\fakepath\Navarathne_Katuwawela_Porage_Don_HLTAID011_9052576.pdf"
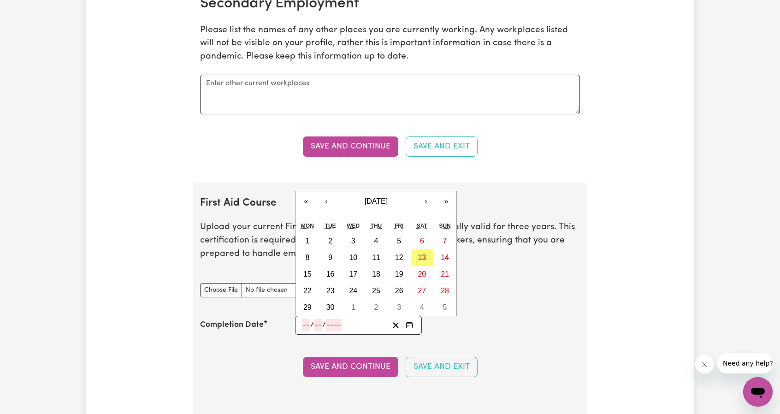
click at [304, 319] on input "number" at bounding box center [306, 325] width 8 height 12
click at [365, 197] on span "[DATE]" at bounding box center [376, 201] width 23 height 8
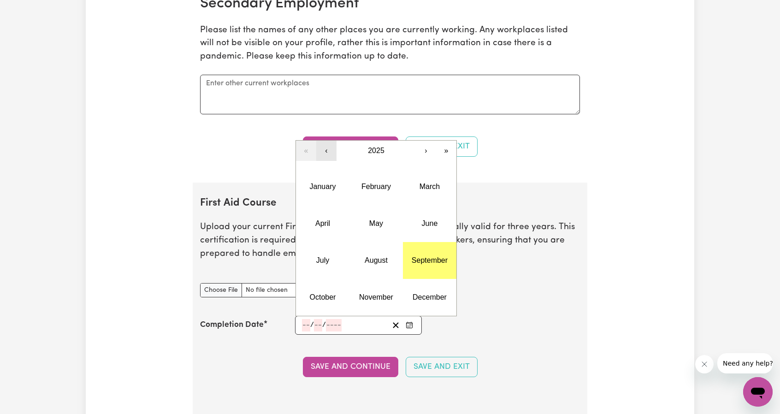
click at [326, 142] on button "‹" at bounding box center [326, 151] width 20 height 20
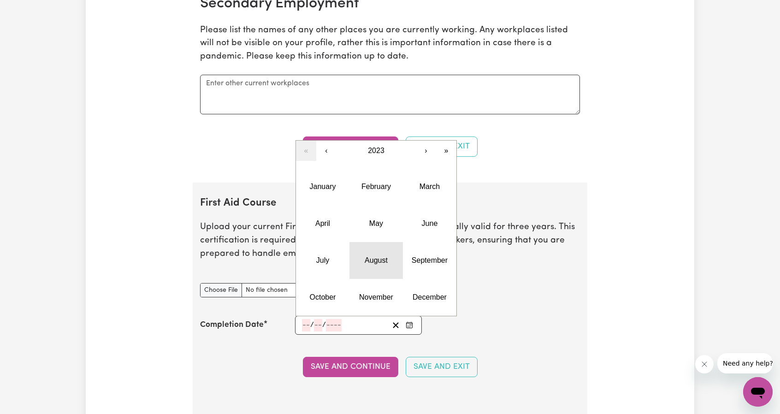
click at [385, 256] on abbr "August" at bounding box center [376, 260] width 23 height 8
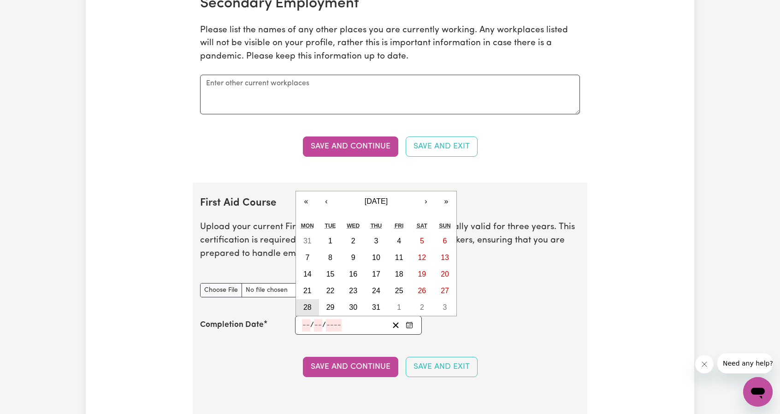
click at [306, 303] on abbr "28" at bounding box center [307, 307] width 8 height 8
type input "[DATE]"
type input "28"
type input "8"
type input "2023"
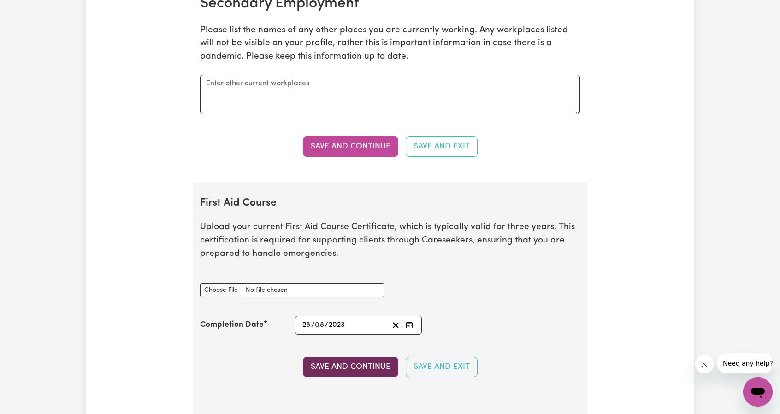
click at [331, 364] on button "Save and Continue" at bounding box center [350, 367] width 95 height 20
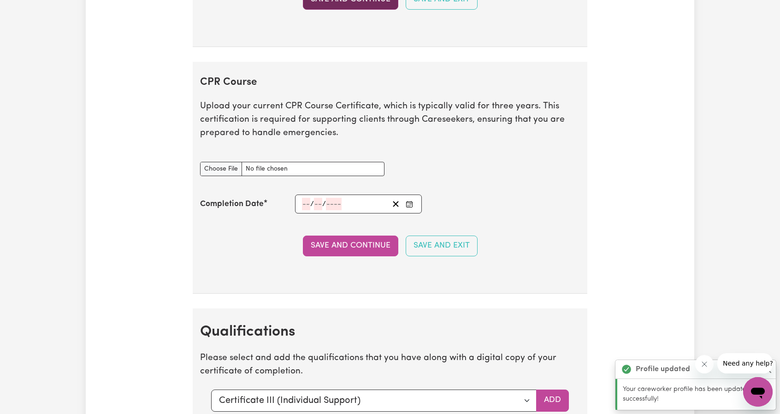
scroll to position [2022, 0]
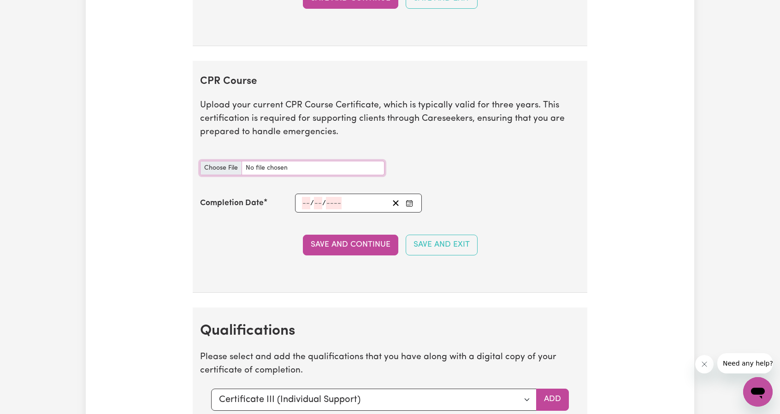
click at [228, 165] on input "CPR Course document" at bounding box center [292, 168] width 184 height 14
type input "C:\fakepath\Navarathne_Katuwawela_Porage_Don_CPR-009_9675907.pdf"
click at [301, 197] on div "/ /" at bounding box center [345, 203] width 88 height 12
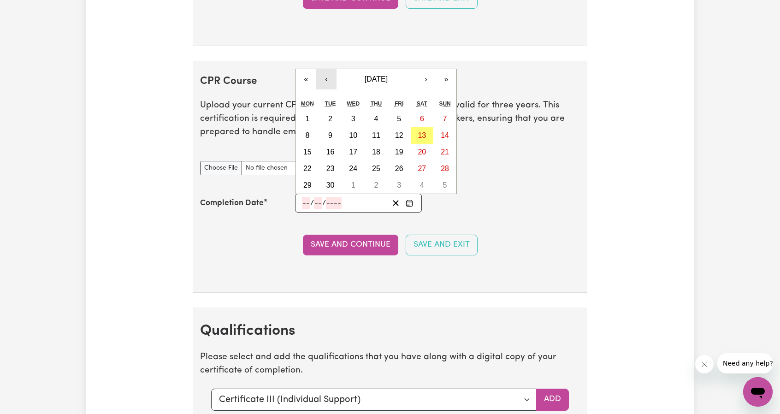
click at [321, 69] on button "‹" at bounding box center [326, 79] width 20 height 20
click at [415, 160] on button "23" at bounding box center [422, 168] width 23 height 17
type input "[DATE]"
type input "23"
type input "8"
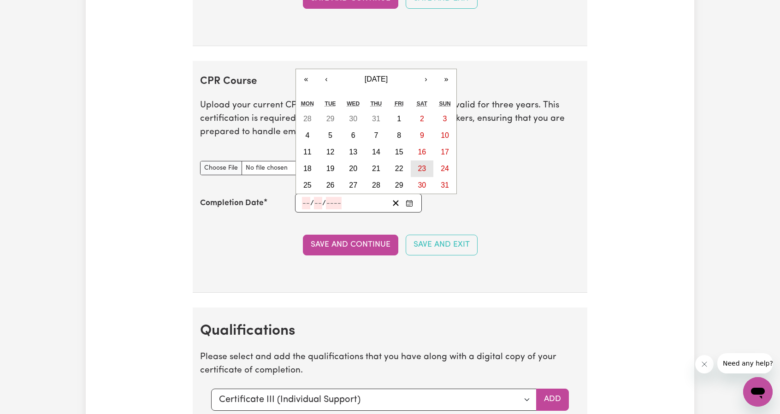
type input "2025"
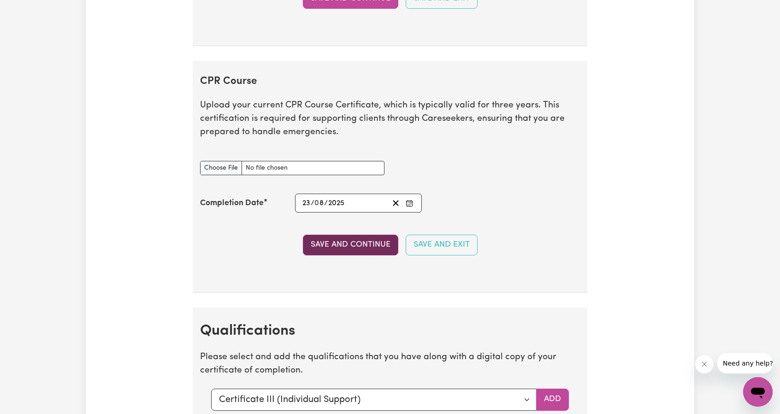
click at [348, 237] on button "Save and Continue" at bounding box center [350, 245] width 95 height 20
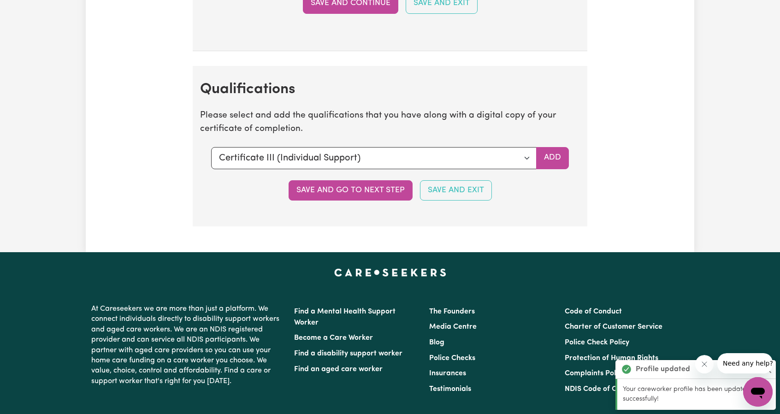
scroll to position [2320, 0]
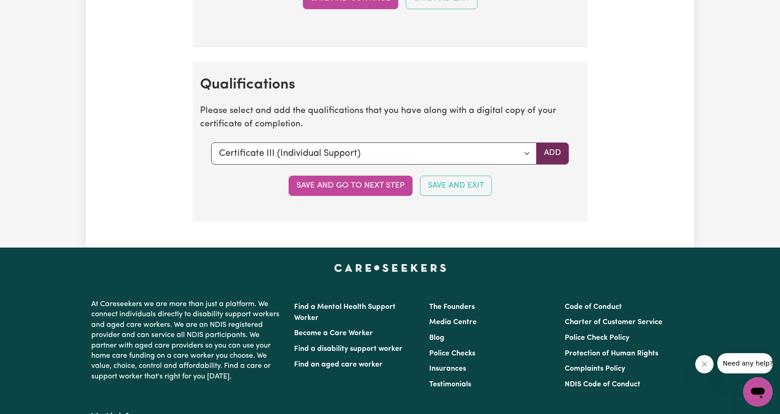
click at [563, 147] on button "Add" at bounding box center [552, 153] width 33 height 22
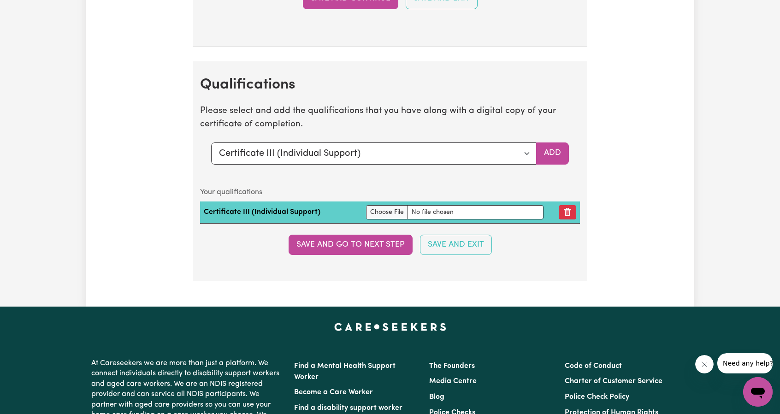
click at [362, 205] on td at bounding box center [454, 213] width 185 height 22
click at [368, 205] on input "file" at bounding box center [455, 212] width 178 height 14
type input "C:\fakepath\Porage [PERSON_NAME] [PERSON_NAME] Katuwawela CHC33021 - Certificat…"
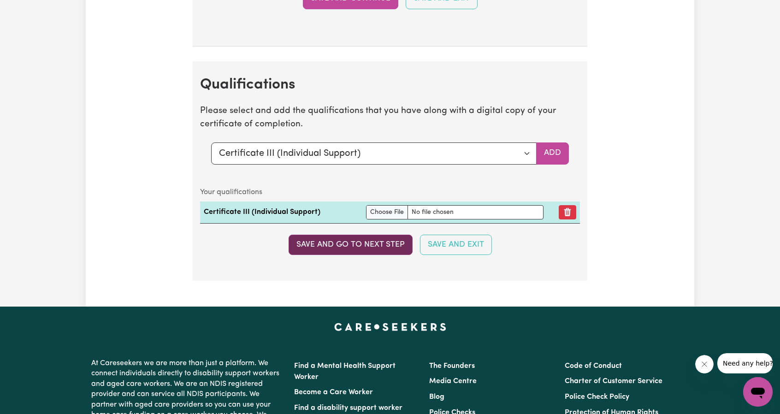
click at [378, 242] on button "Save and go to next step" at bounding box center [351, 245] width 124 height 20
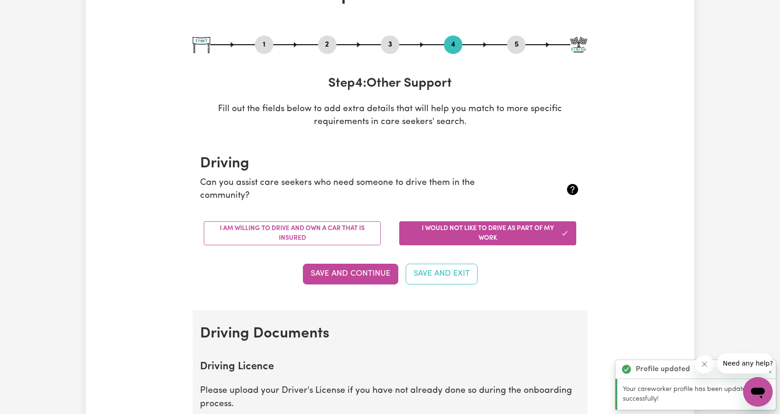
scroll to position [77, 0]
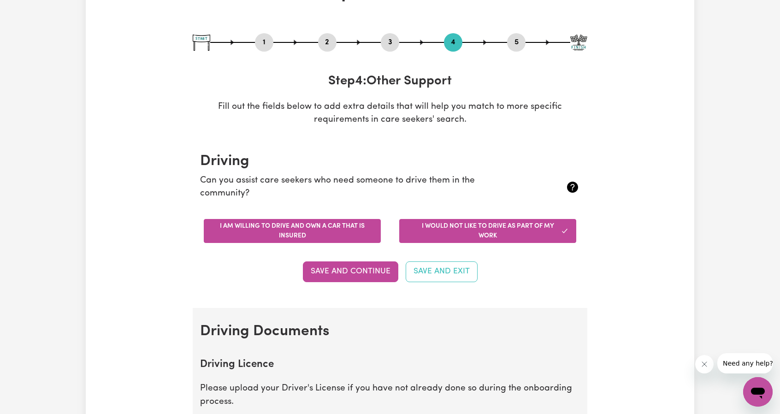
click at [324, 240] on button "I am willing to drive and own a car that is insured" at bounding box center [292, 231] width 177 height 24
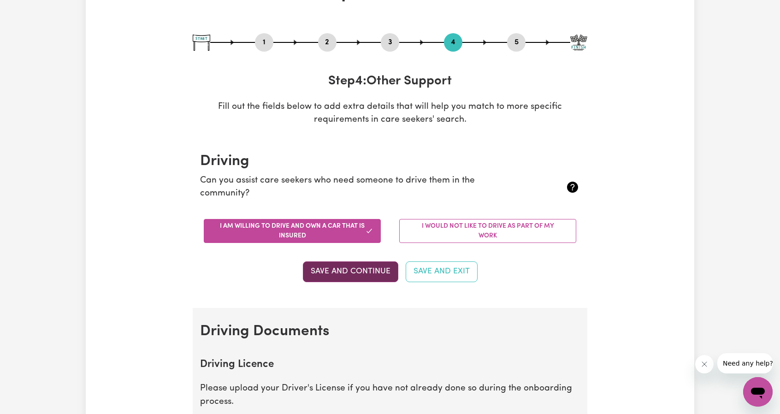
click at [345, 267] on button "Save and Continue" at bounding box center [350, 271] width 95 height 20
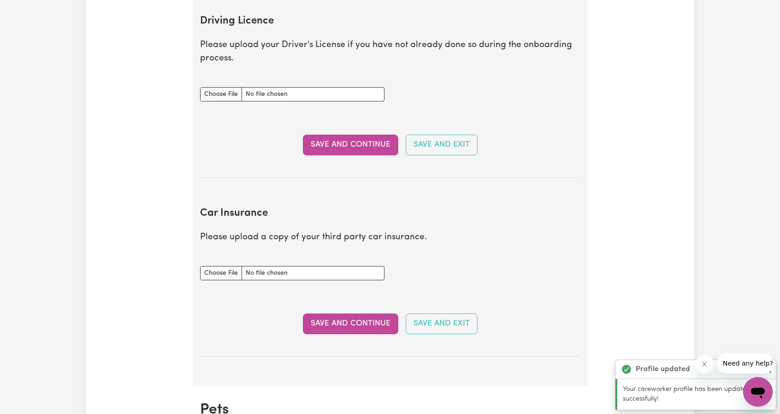
scroll to position [359, 0]
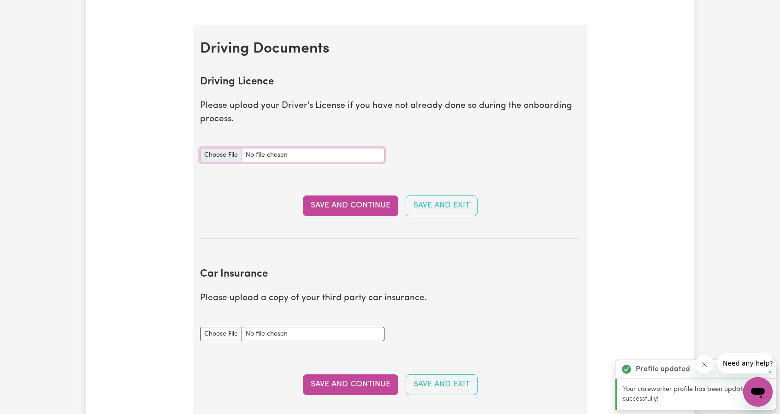
click at [230, 154] on input "Driving Licence document" at bounding box center [292, 155] width 184 height 14
type input "C:\fakepath\IMG_6358.jpeg"
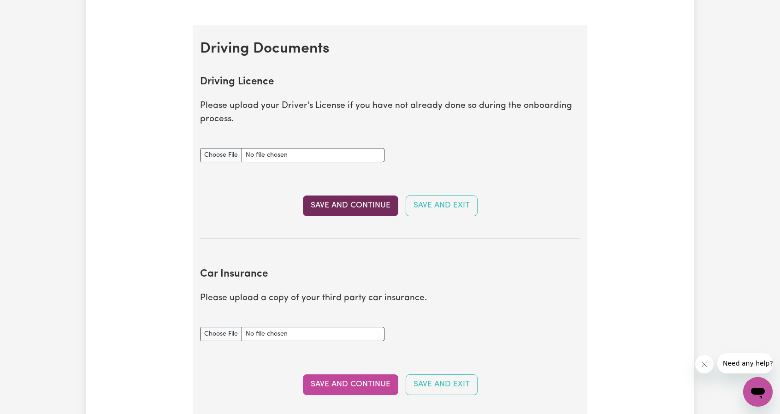
click at [349, 205] on button "Save and Continue" at bounding box center [350, 206] width 95 height 20
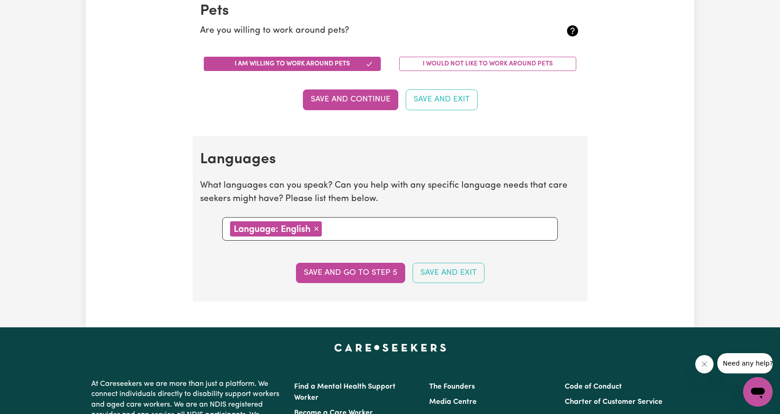
scroll to position [871, 0]
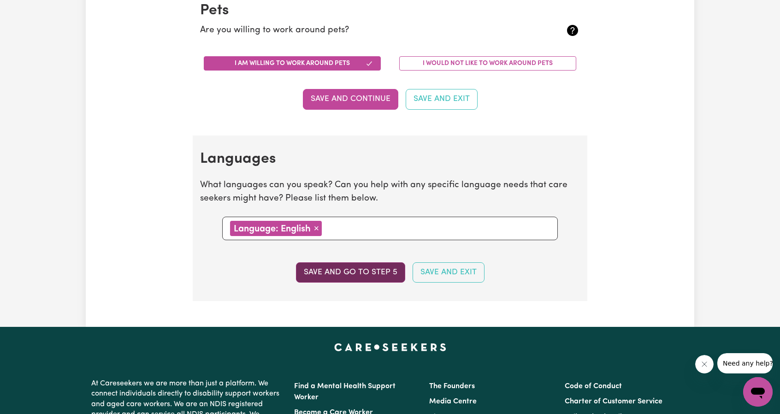
click at [325, 269] on button "Save and go to step 5" at bounding box center [350, 272] width 109 height 20
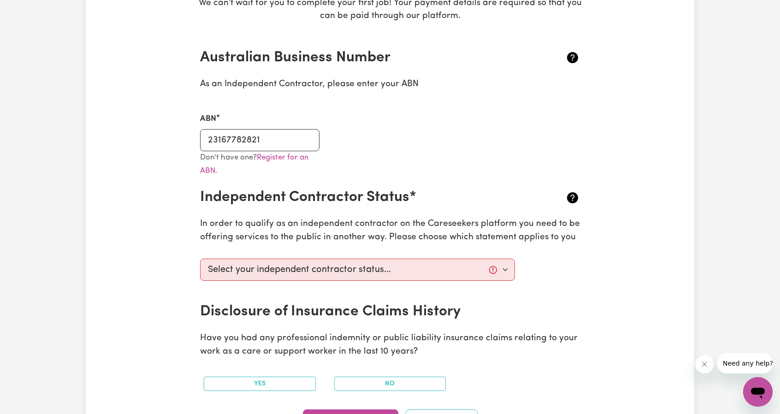
scroll to position [181, 0]
click at [505, 270] on select "Select your independent contractor status... I am providing services through an…" at bounding box center [357, 269] width 315 height 22
select select "I am providing services privately on my own"
click at [200, 258] on select "Select your independent contractor status... I am providing services through an…" at bounding box center [357, 269] width 315 height 22
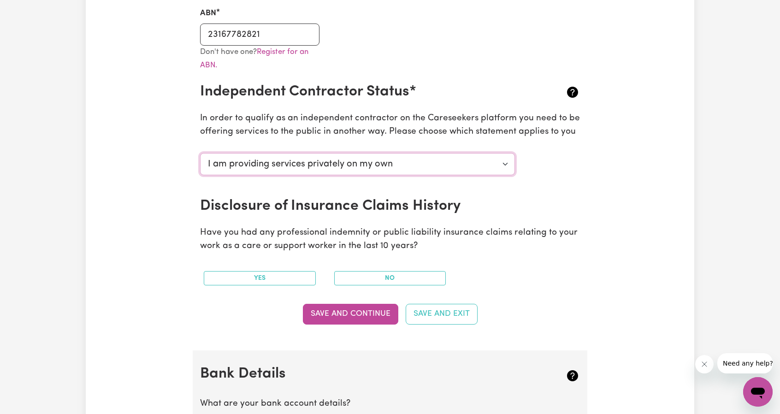
scroll to position [288, 0]
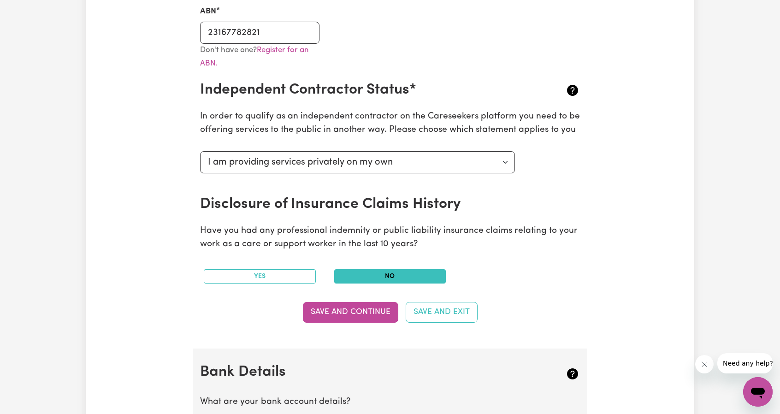
click at [392, 273] on button "No" at bounding box center [390, 276] width 112 height 14
click at [347, 317] on button "Save and Continue" at bounding box center [350, 312] width 95 height 20
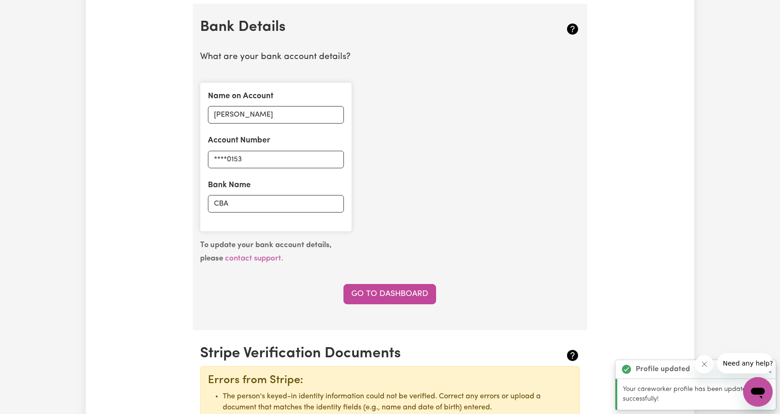
scroll to position [635, 0]
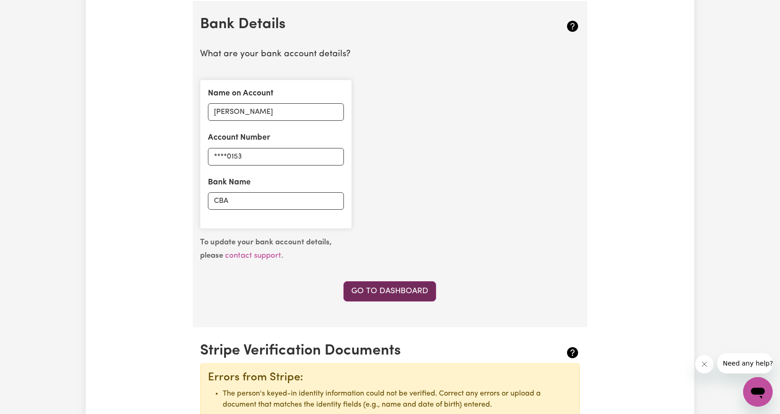
click at [382, 284] on link "Go to Dashboard" at bounding box center [390, 291] width 93 height 20
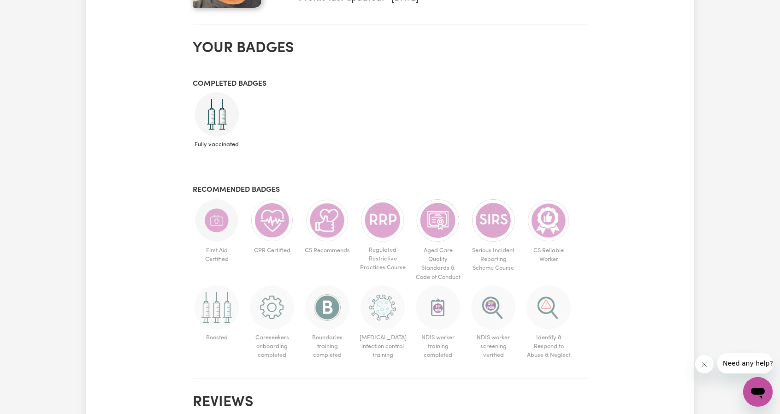
scroll to position [392, 0]
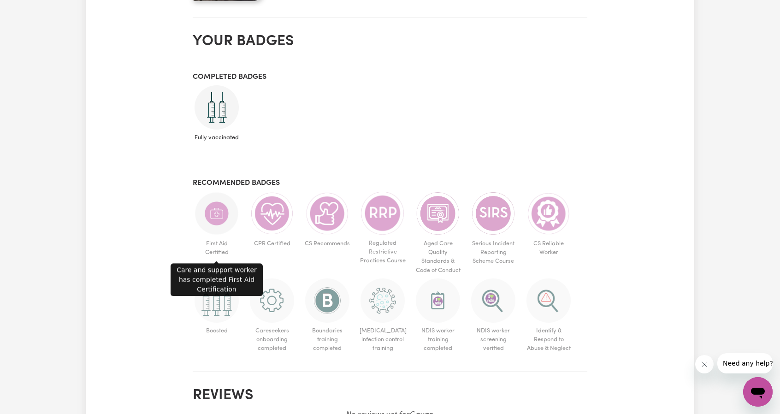
click at [230, 234] on span "First Aid Certified" at bounding box center [217, 225] width 48 height 69
click at [220, 221] on img at bounding box center [217, 213] width 44 height 44
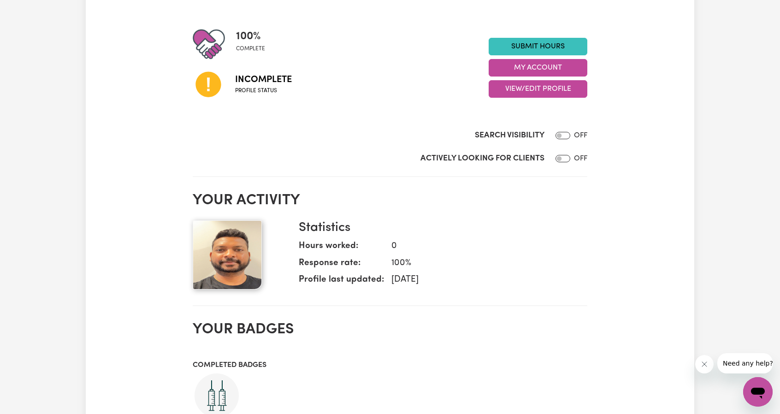
scroll to position [0, 0]
